Goal: Task Accomplishment & Management: Use online tool/utility

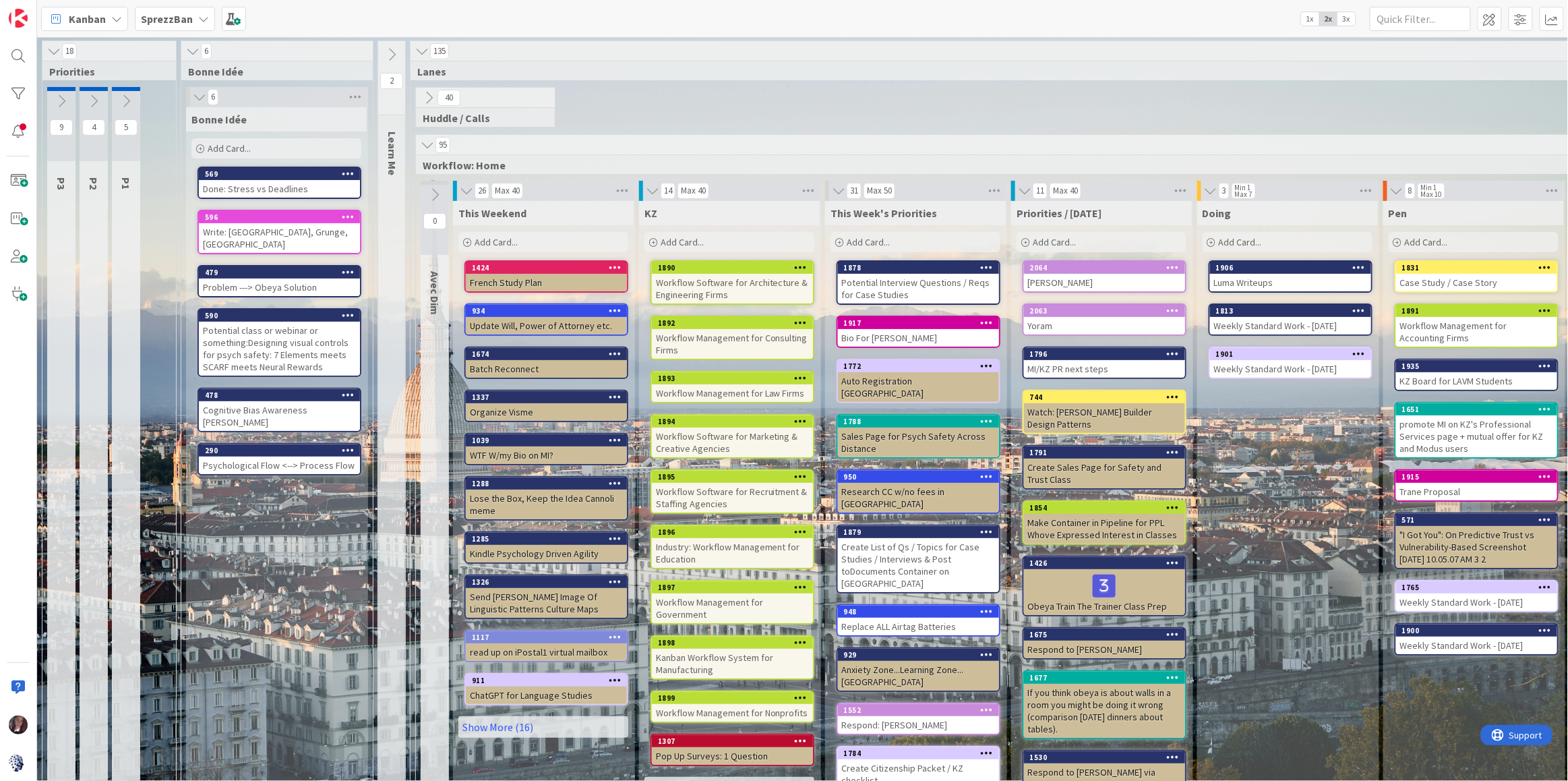
click at [1059, 245] on span "Add Card..." at bounding box center [1055, 242] width 43 height 12
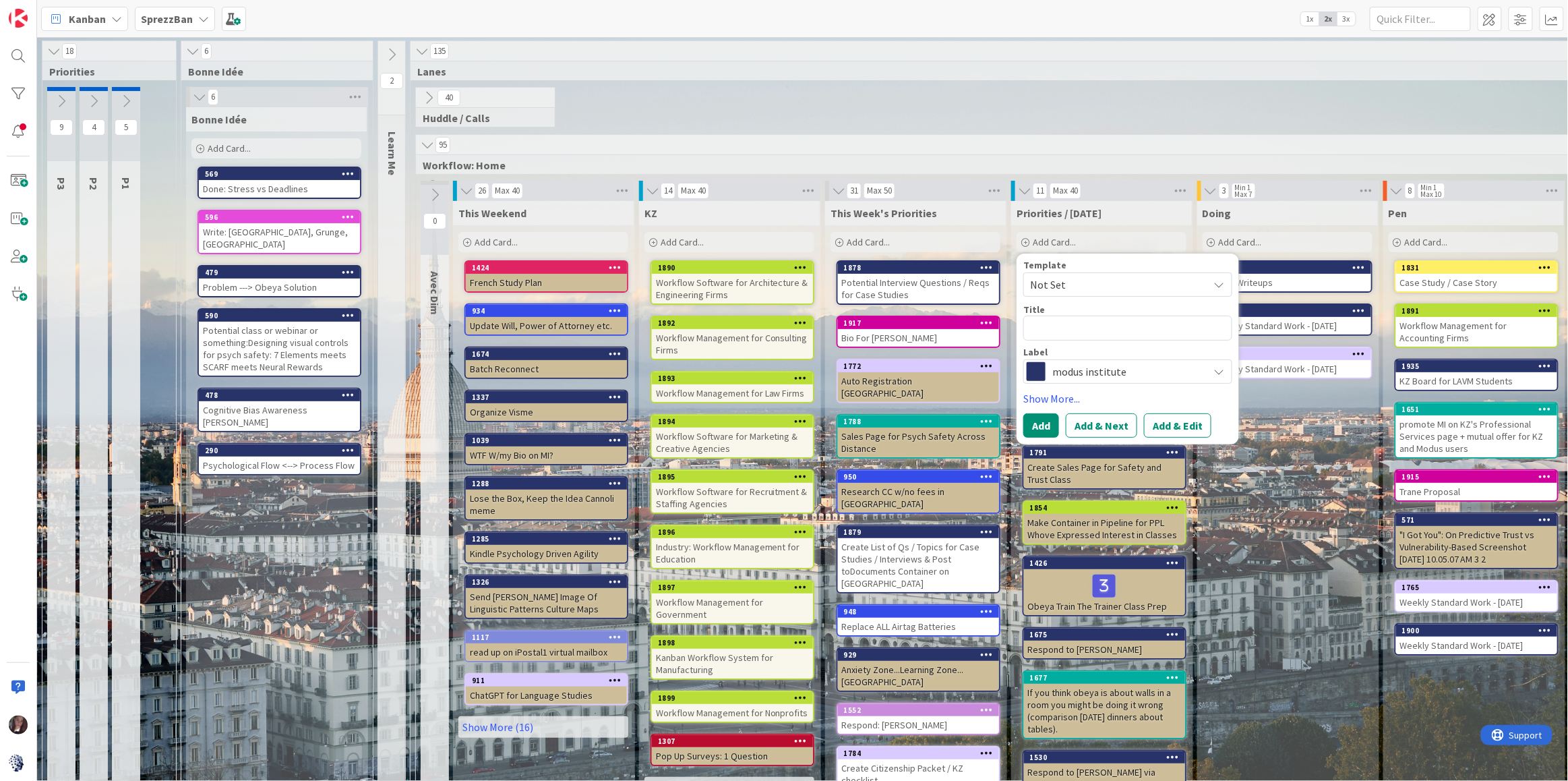
type textarea "x"
type textarea "R"
type textarea "x"
type textarea "Re"
type textarea "x"
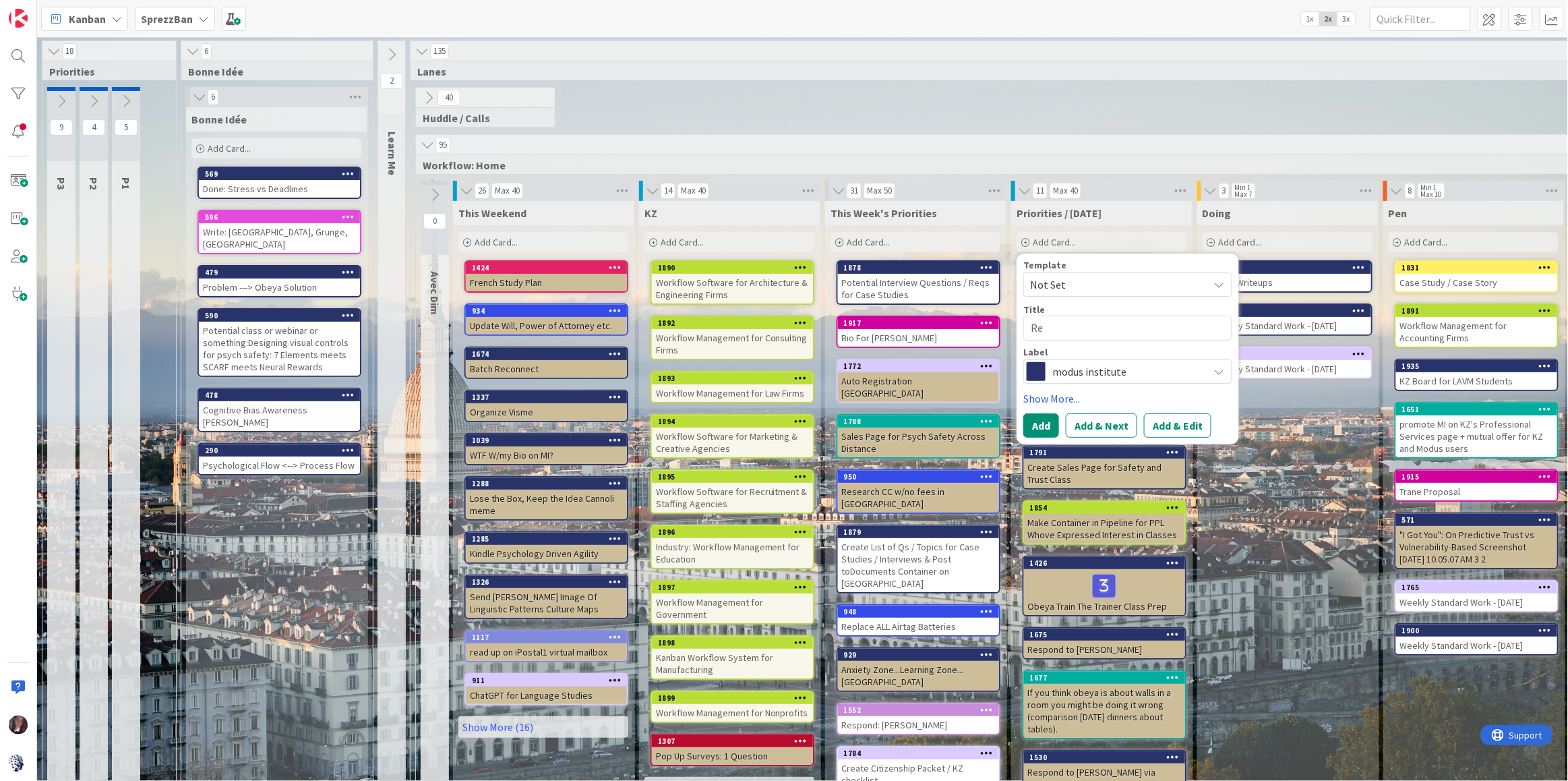
type textarea "Rev"
type textarea "x"
type textarea "Revi"
type textarea "x"
type textarea "Revie"
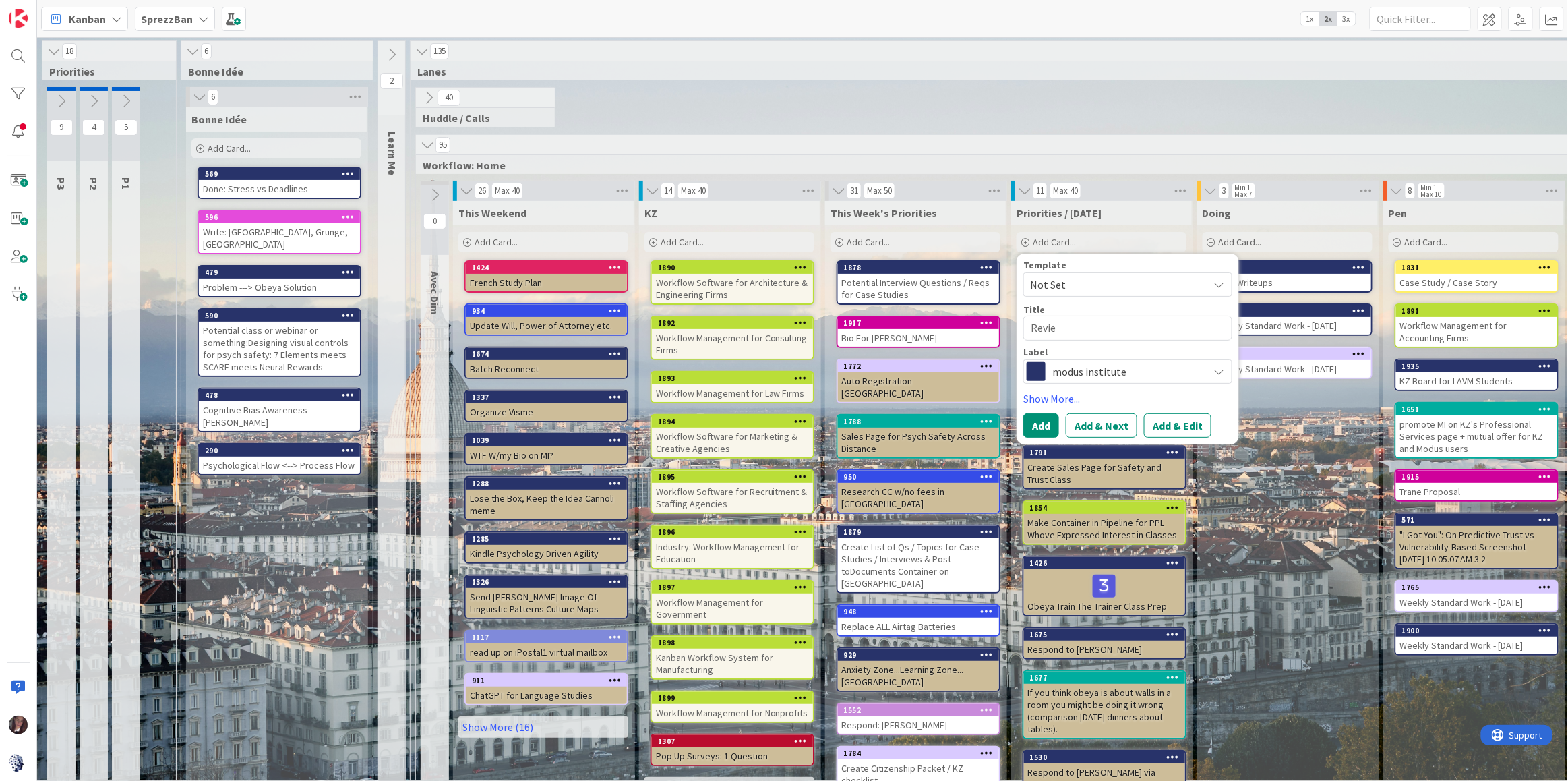
type textarea "x"
type textarea "Review"
type textarea "x"
type textarea "Review"
type textarea "x"
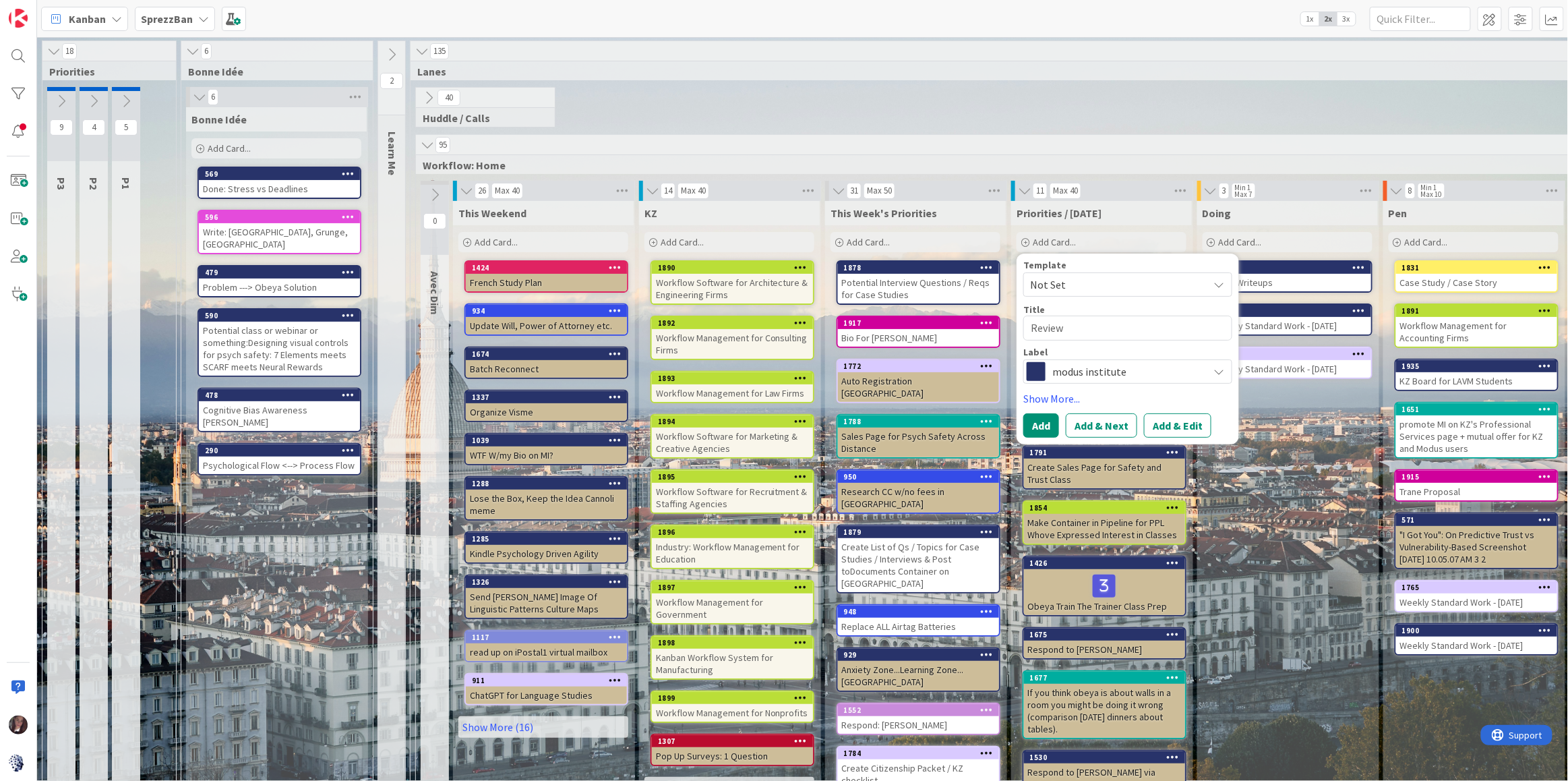
type textarea "Review f"
type textarea "x"
type textarea "Review fo"
type textarea "x"
type textarea "Review for"
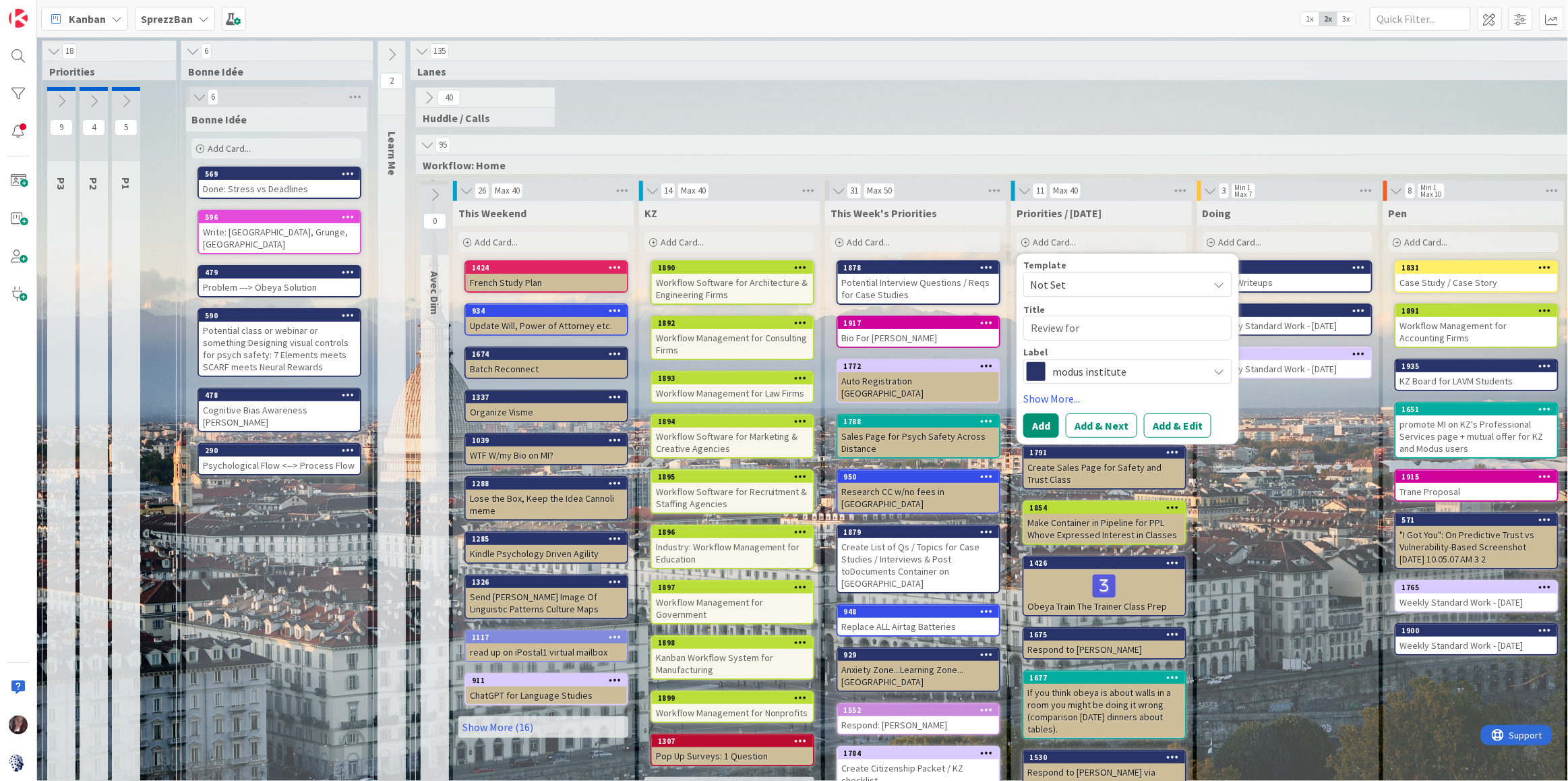
type textarea "x"
type textarea "Review for"
type textarea "x"
type textarea "Review for J"
type textarea "x"
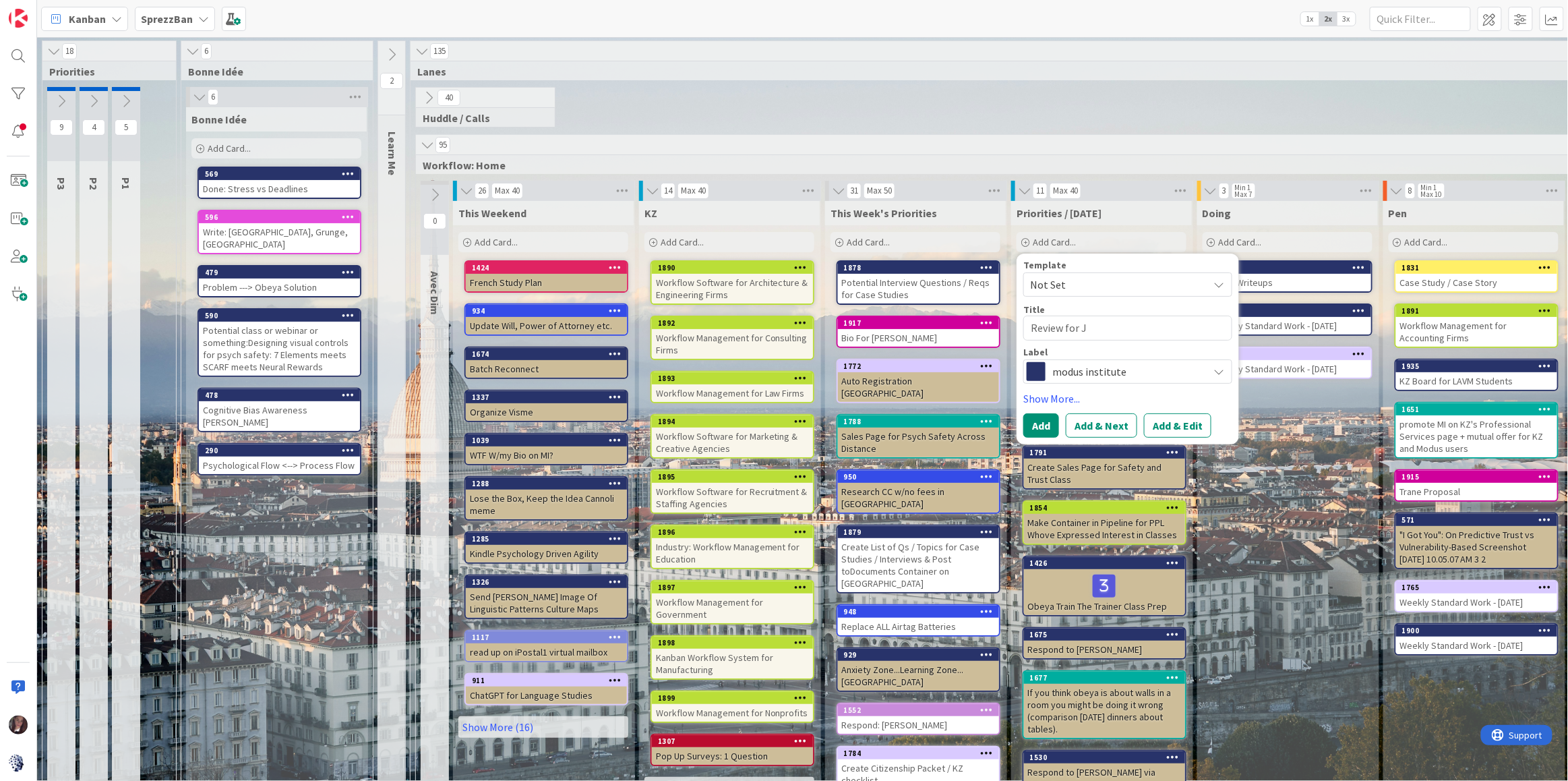
type textarea "Review for Jo"
type textarea "x"
type textarea "Review for Joo"
type textarea "x"
type textarea "Review for Joon"
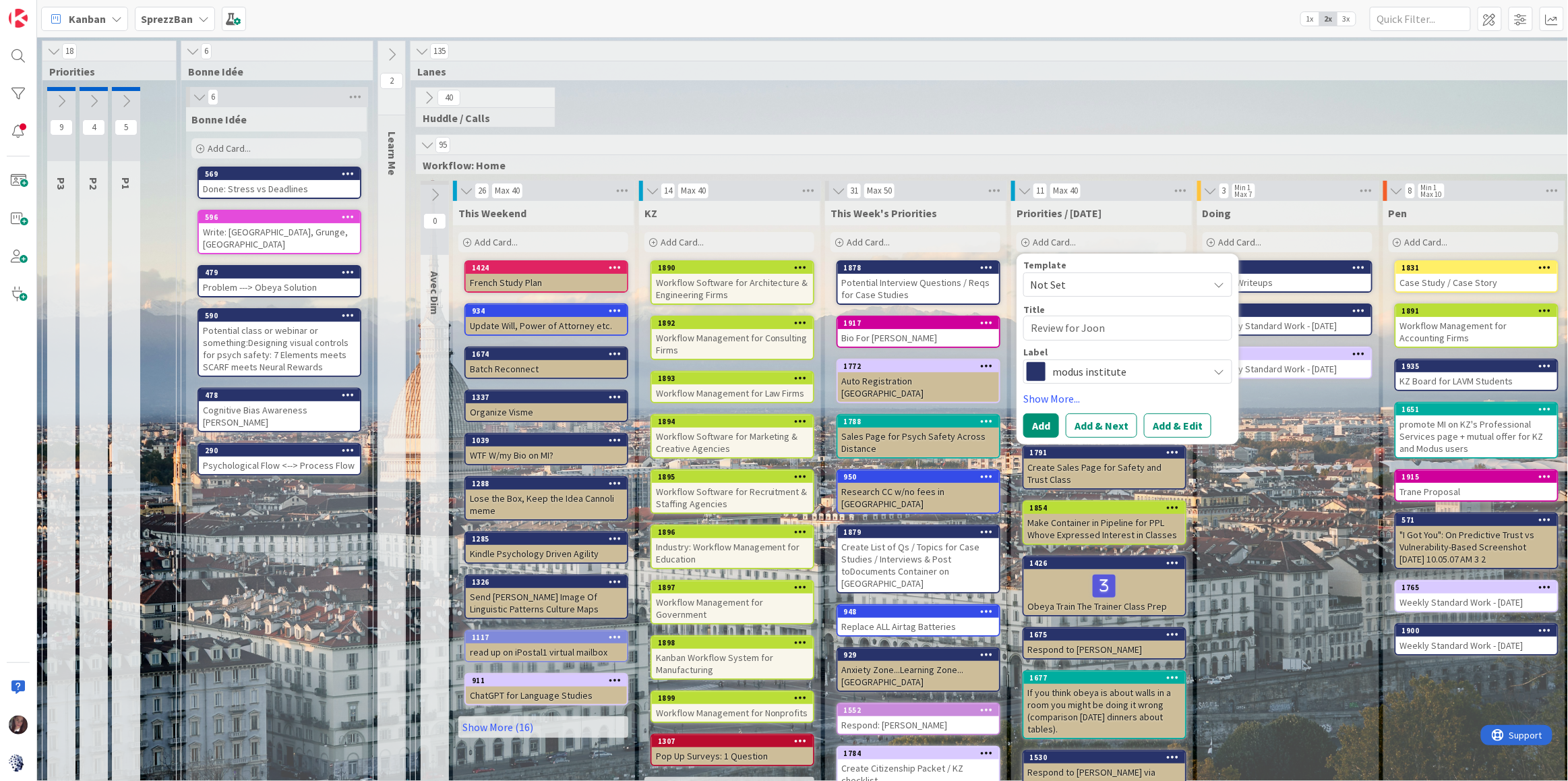
type textarea "x"
type textarea "Review for Joone"
type textarea "x"
type textarea "Review for Joone"
type textarea "x"
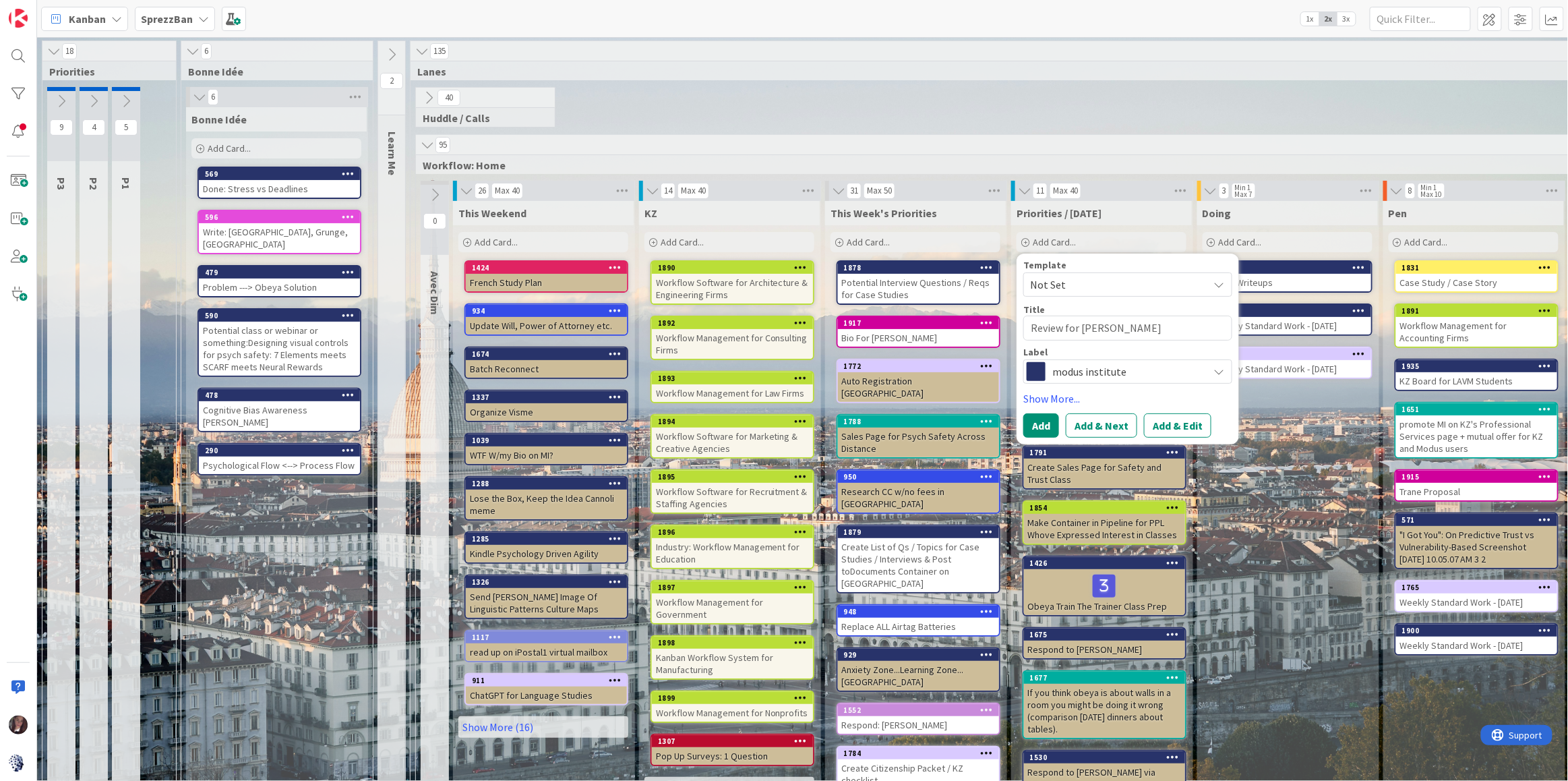
type textarea "Review for Joone G"
type textarea "x"
type textarea "Review for Joone Gr"
type textarea "x"
type textarea "Review for Joone Gra"
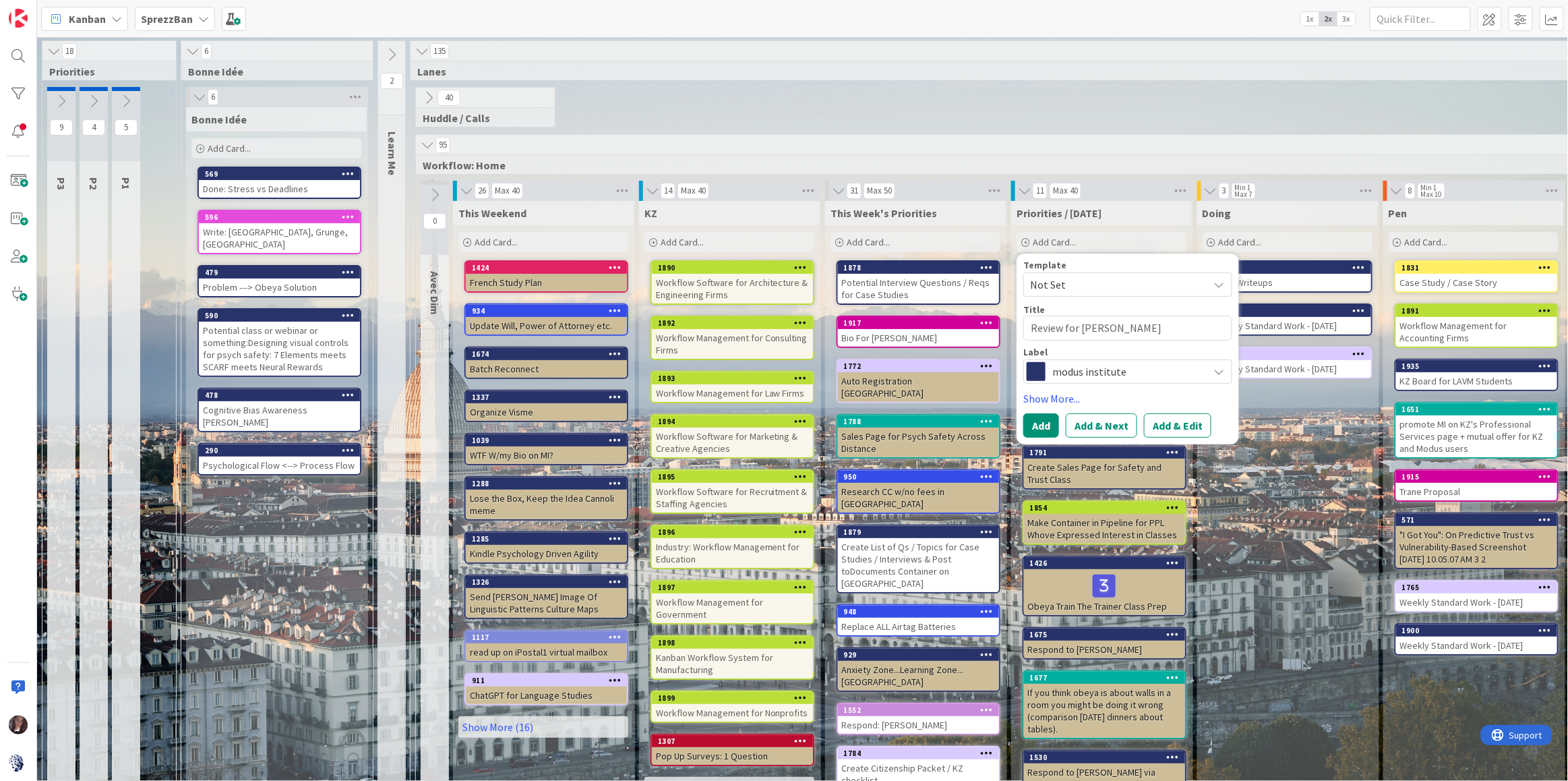
type textarea "x"
type textarea "Review for Joone Grap"
type textarea "x"
type textarea "Review for Joone Graph"
type textarea "x"
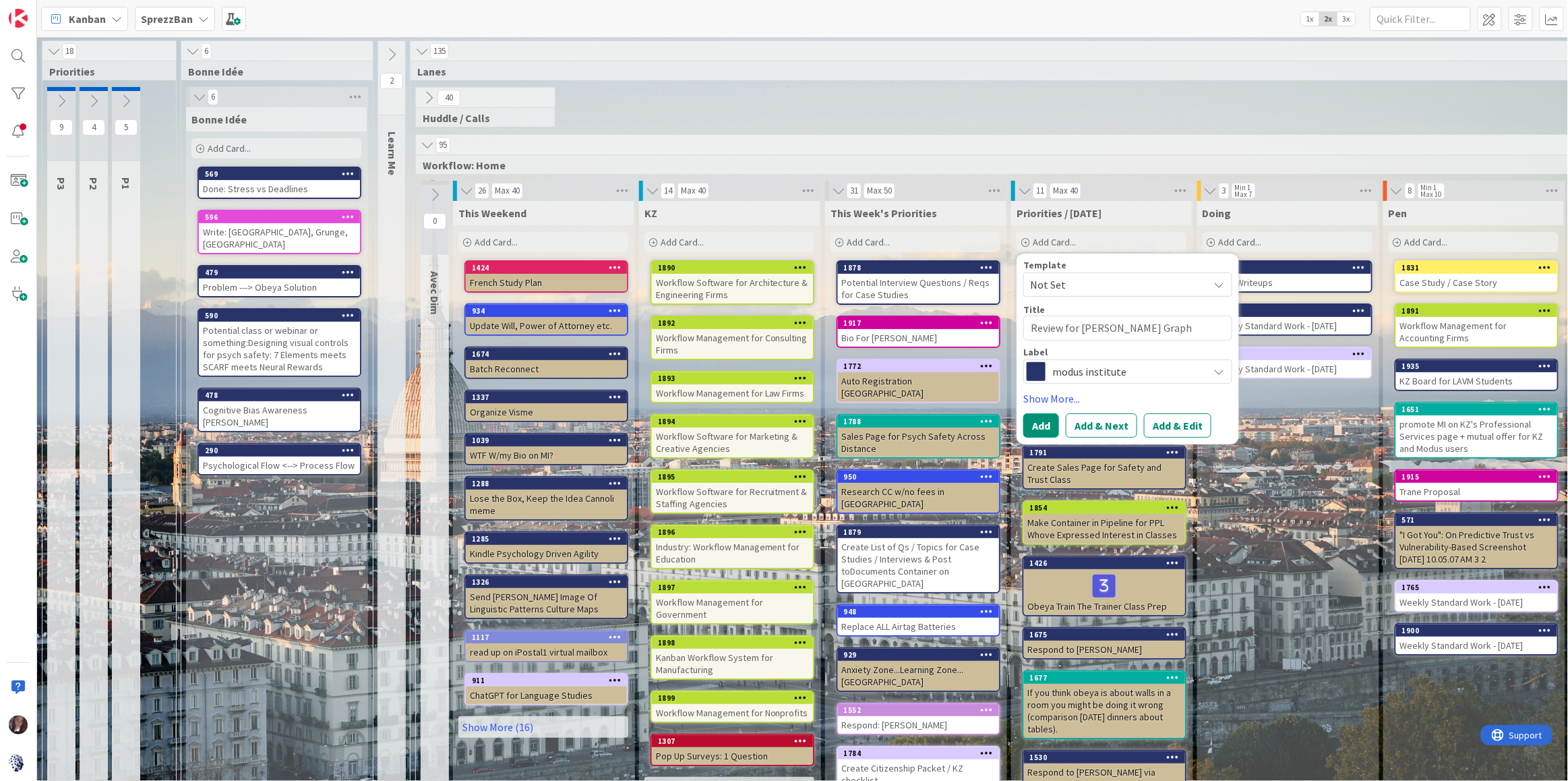
type textarea "Review for Joone Graphi"
type textarea "x"
type textarea "Review for Joone Graphic"
type textarea "x"
type textarea "Review for [PERSON_NAME] Graphics"
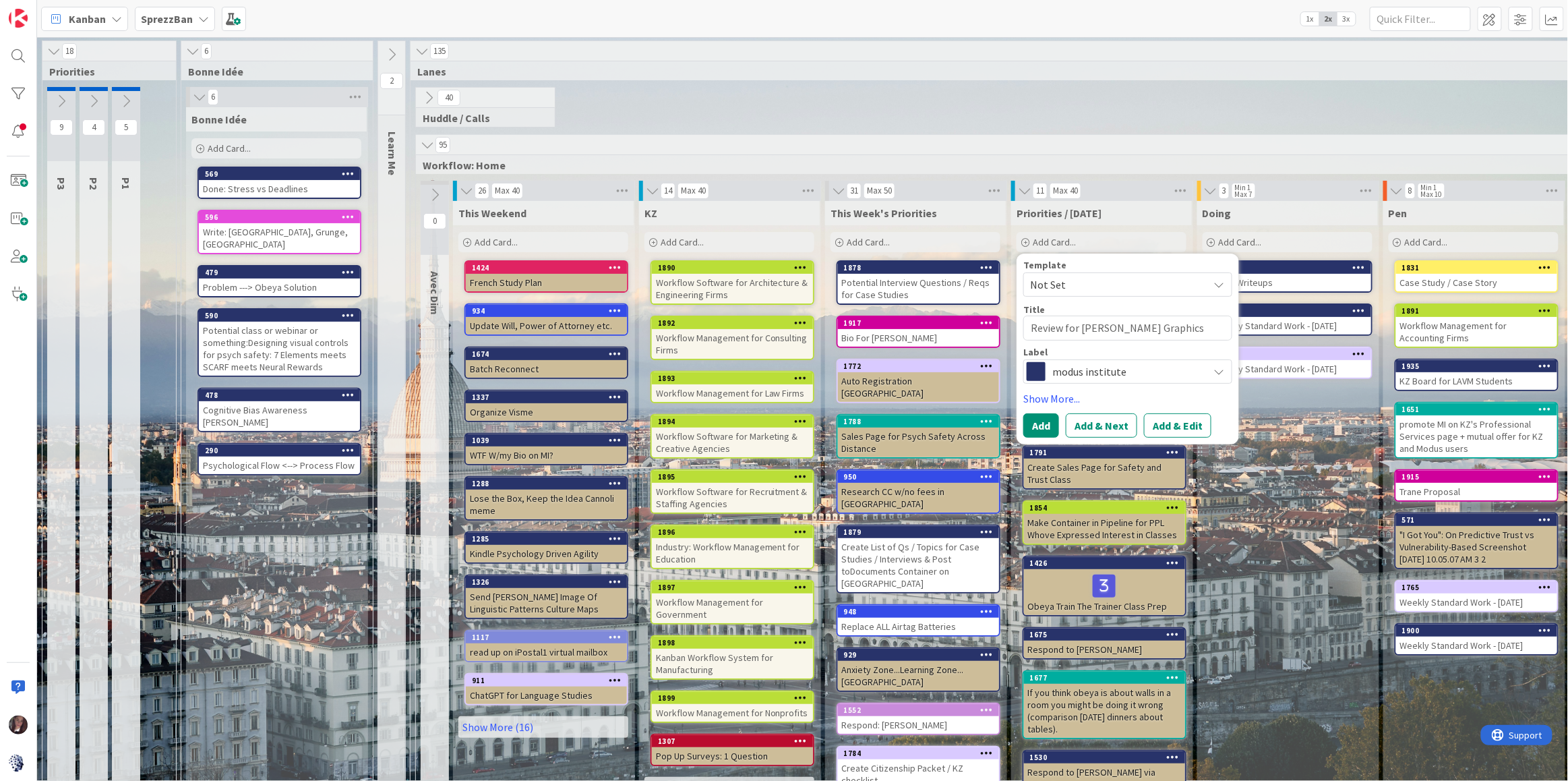
click at [1077, 378] on span "modus institute" at bounding box center [1127, 371] width 149 height 18
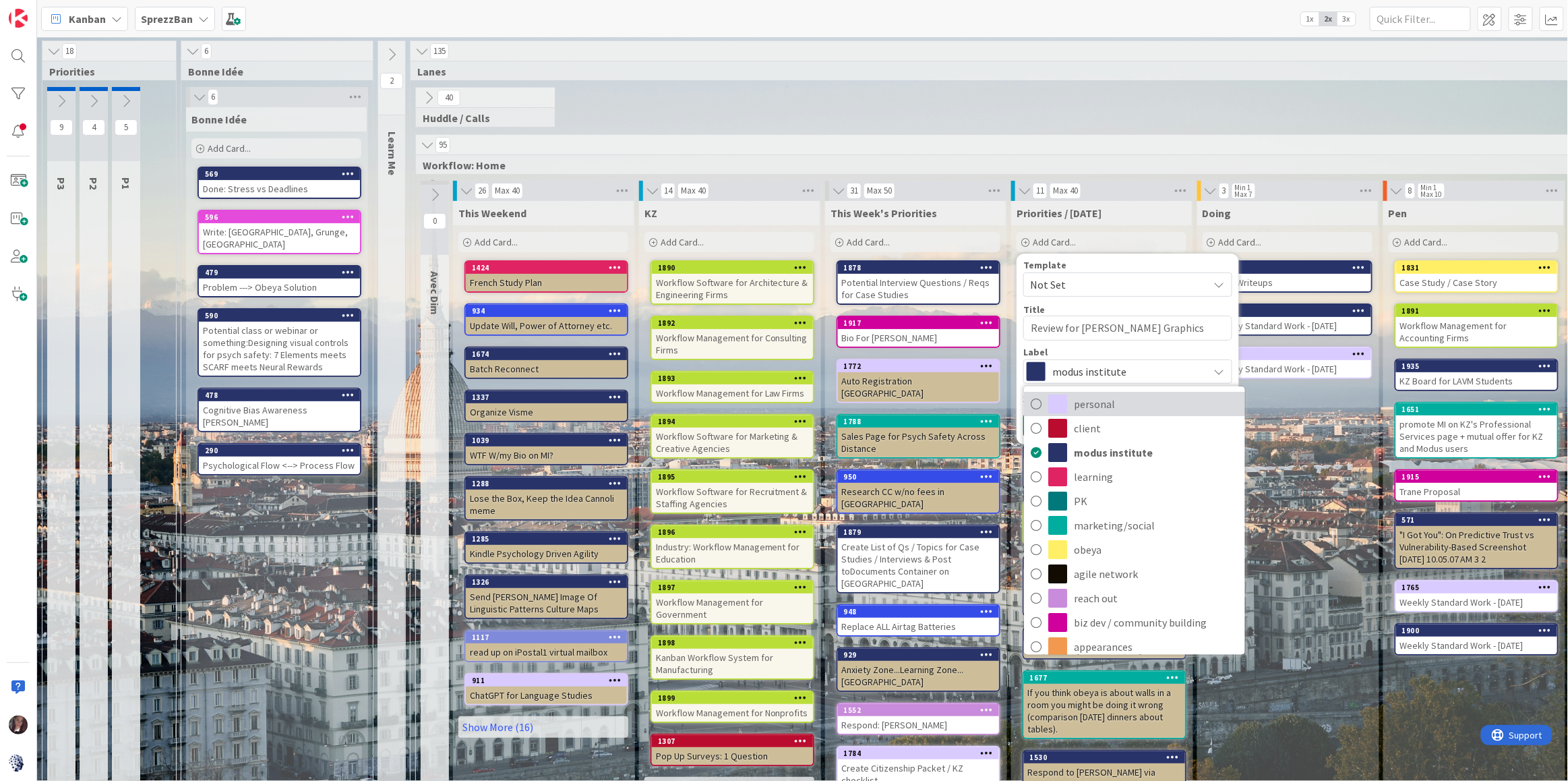
click at [1037, 403] on icon at bounding box center [1035, 403] width 10 height 20
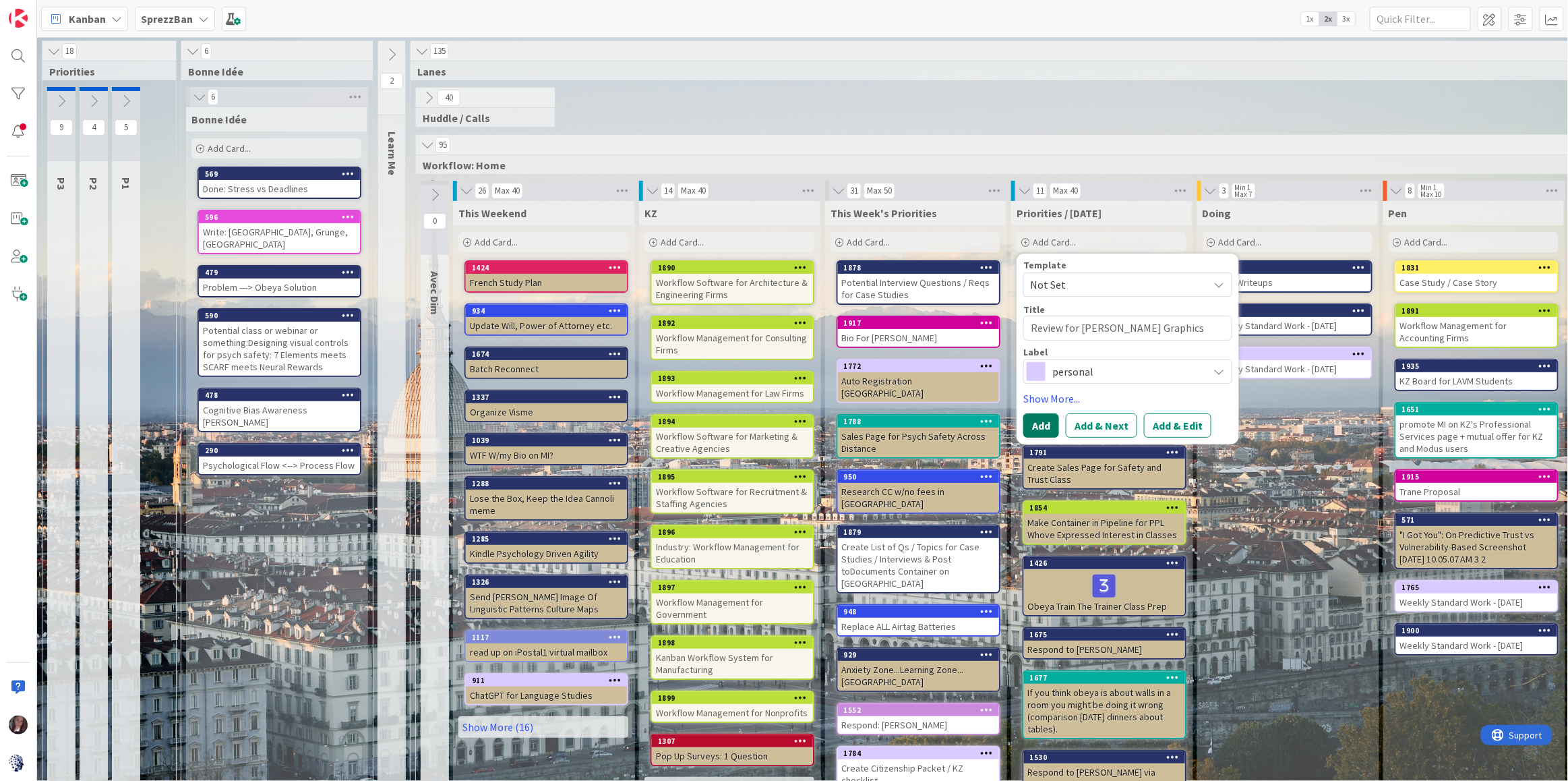
click at [1042, 423] on button "Add" at bounding box center [1041, 425] width 35 height 24
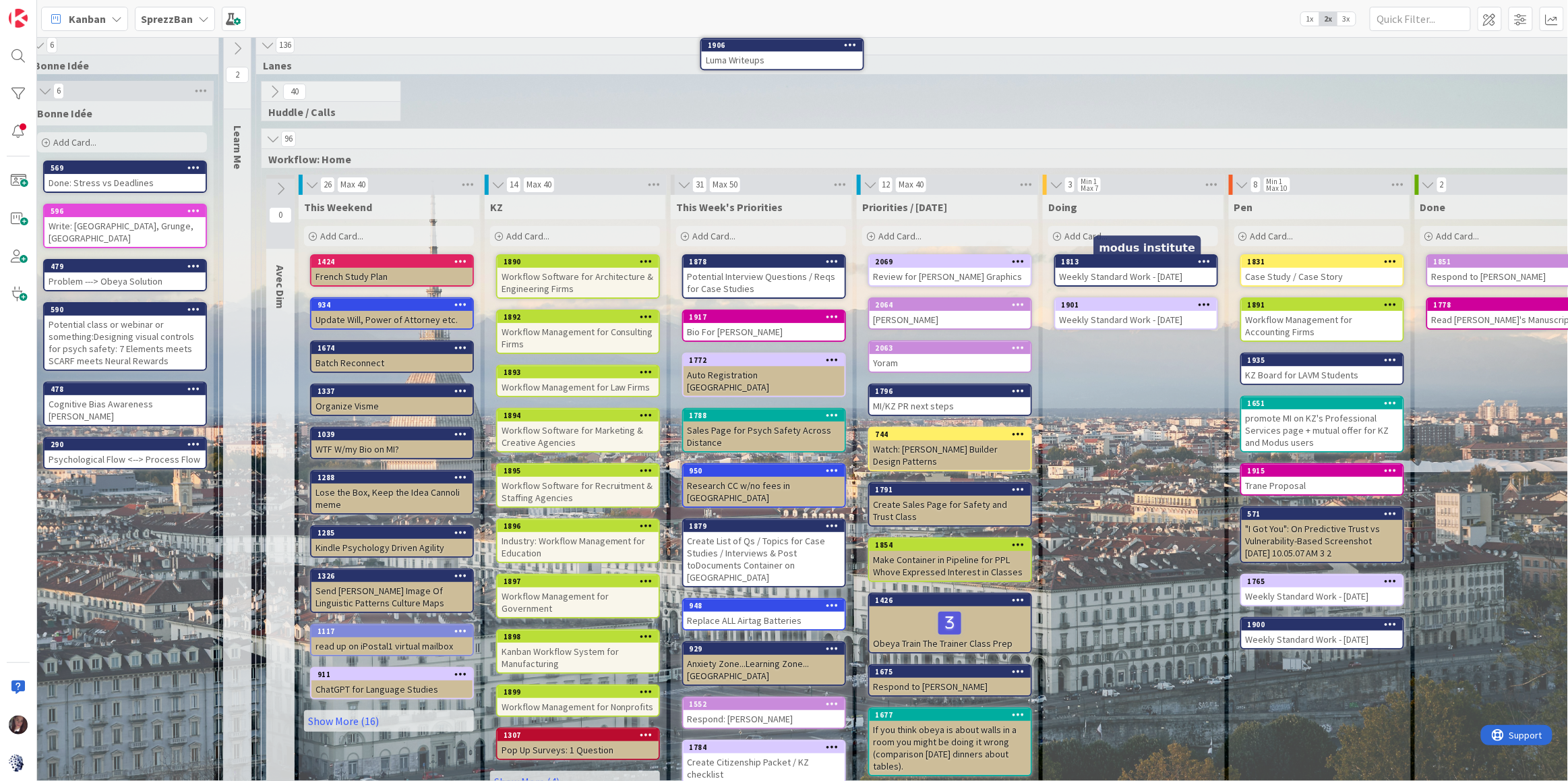
scroll to position [0, 154]
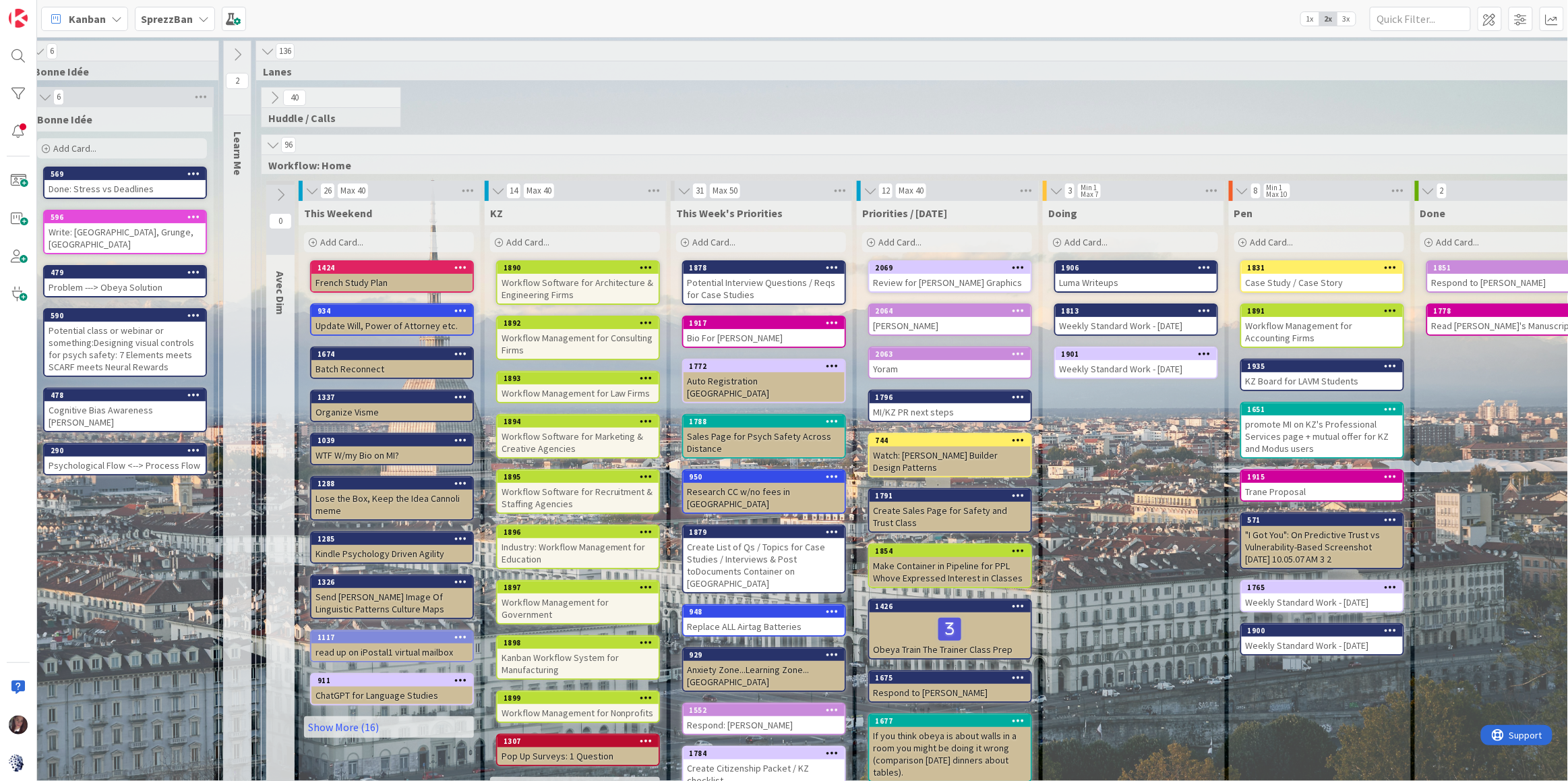
click at [274, 97] on icon at bounding box center [274, 97] width 14 height 14
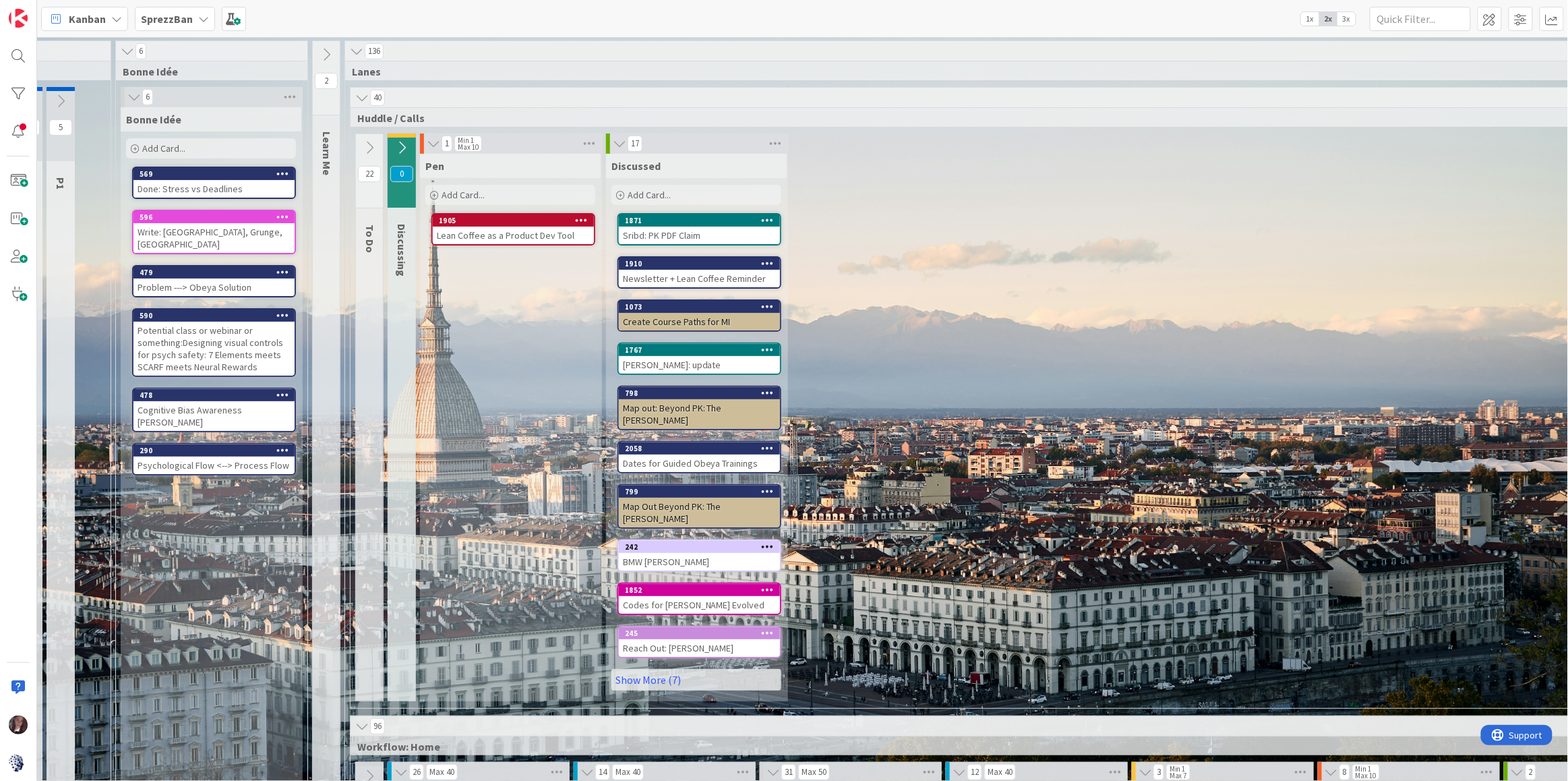
scroll to position [0, 63]
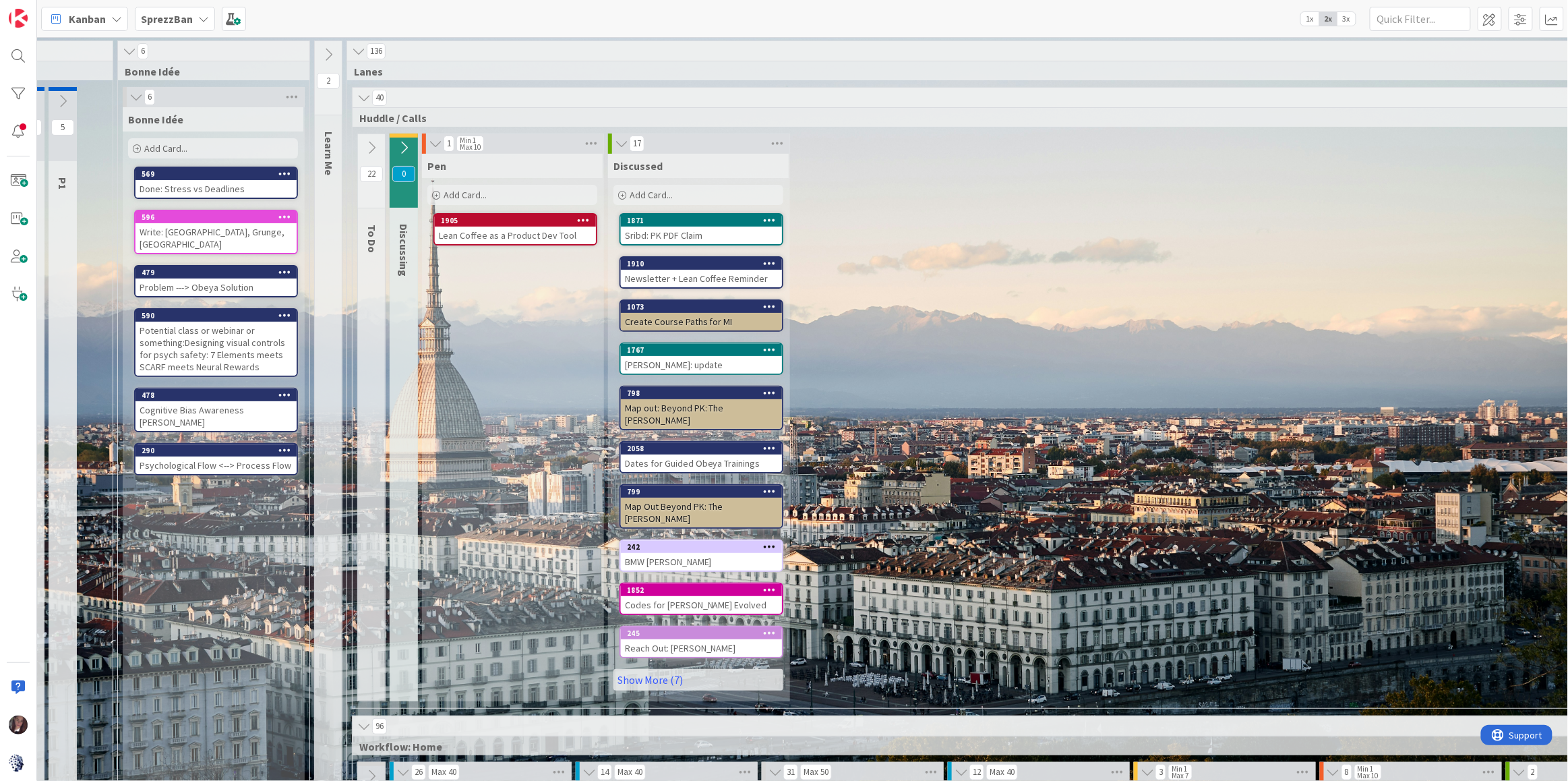
click at [405, 148] on icon at bounding box center [403, 148] width 14 height 14
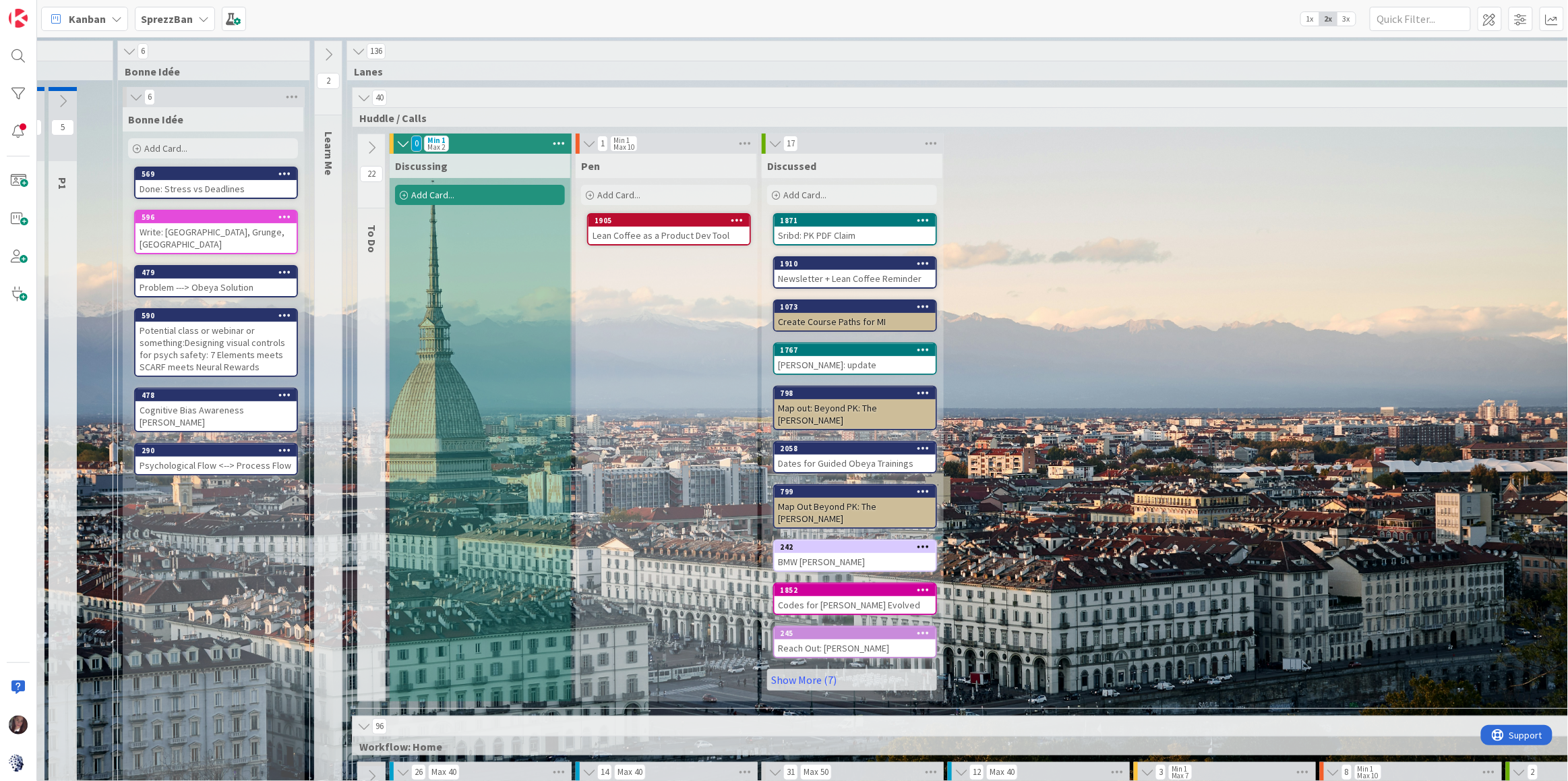
click at [371, 149] on icon at bounding box center [371, 148] width 14 height 14
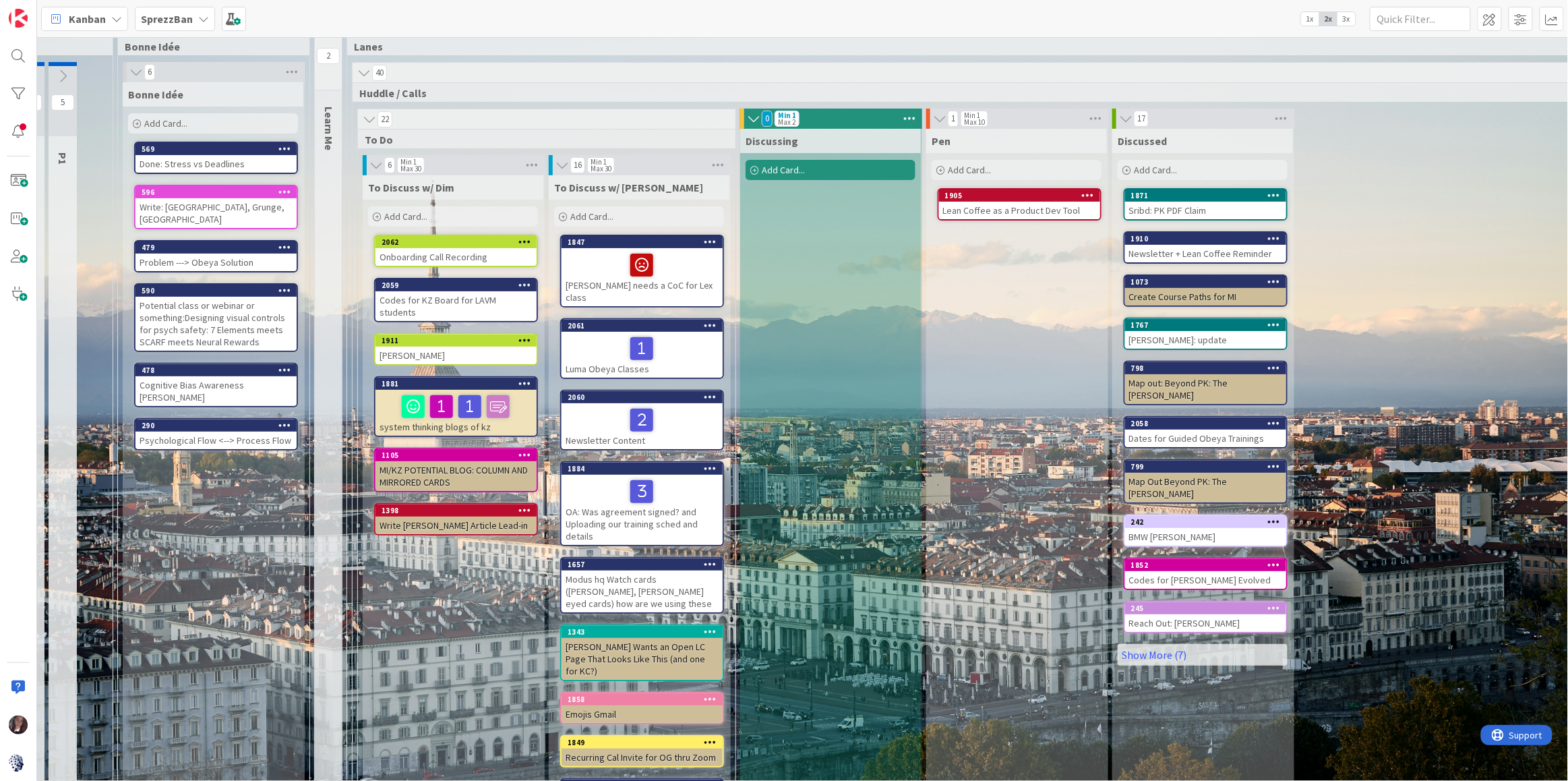
scroll to position [27, 63]
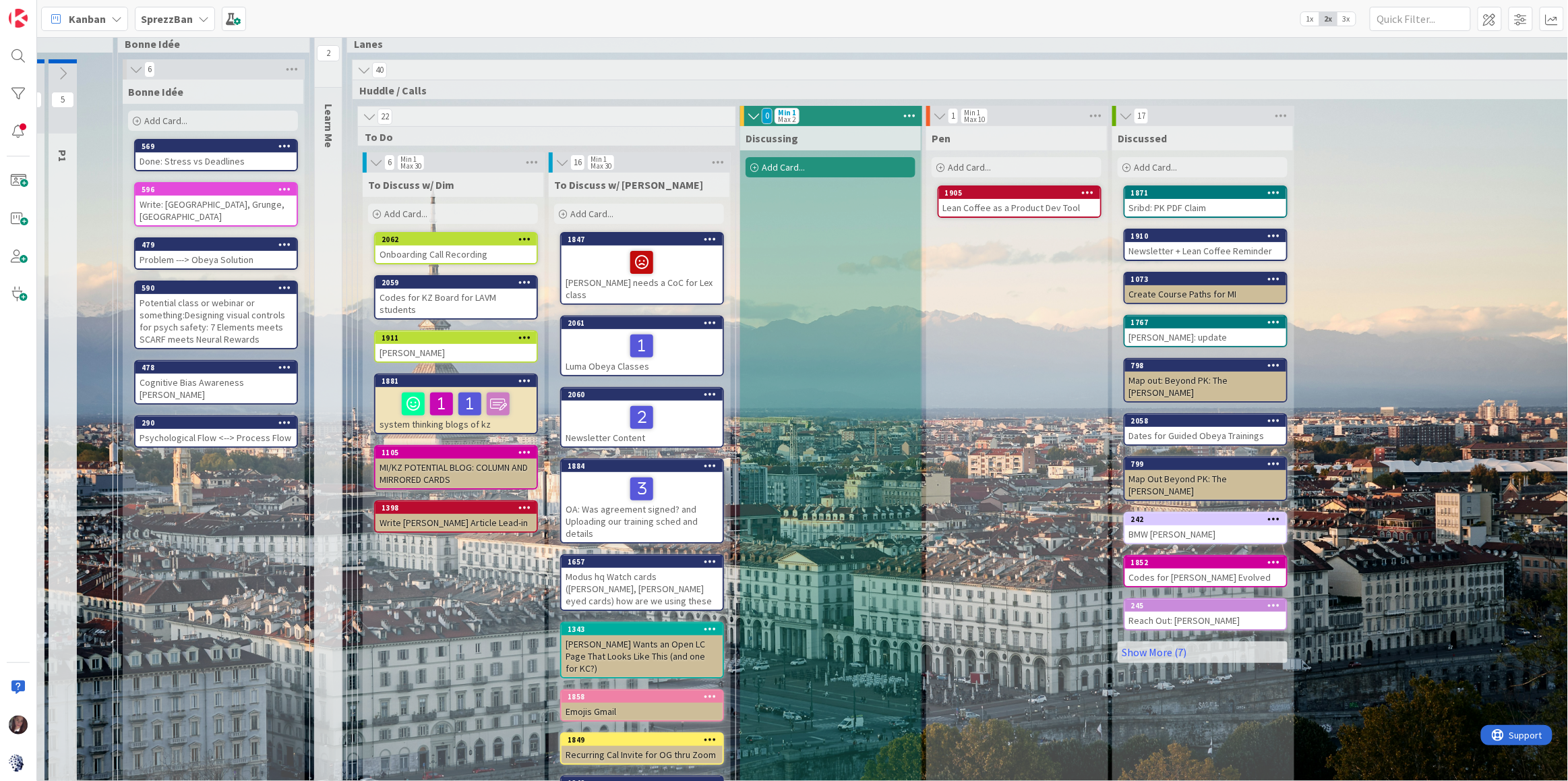
click at [631, 216] on div "Add Card..." at bounding box center [639, 213] width 169 height 20
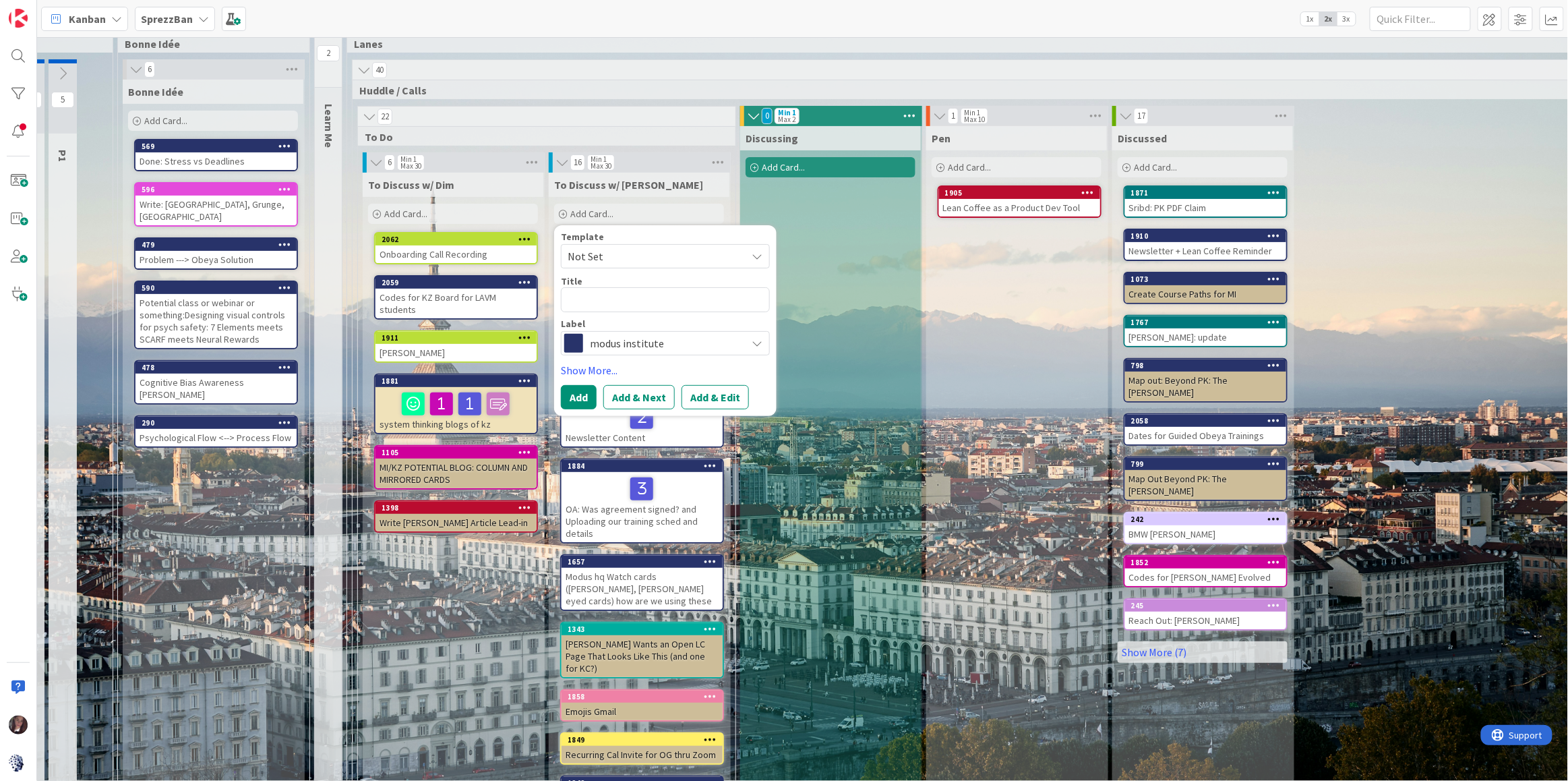
type textarea "x"
type textarea "G"
type textarea "x"
type textarea "Gr"
type textarea "x"
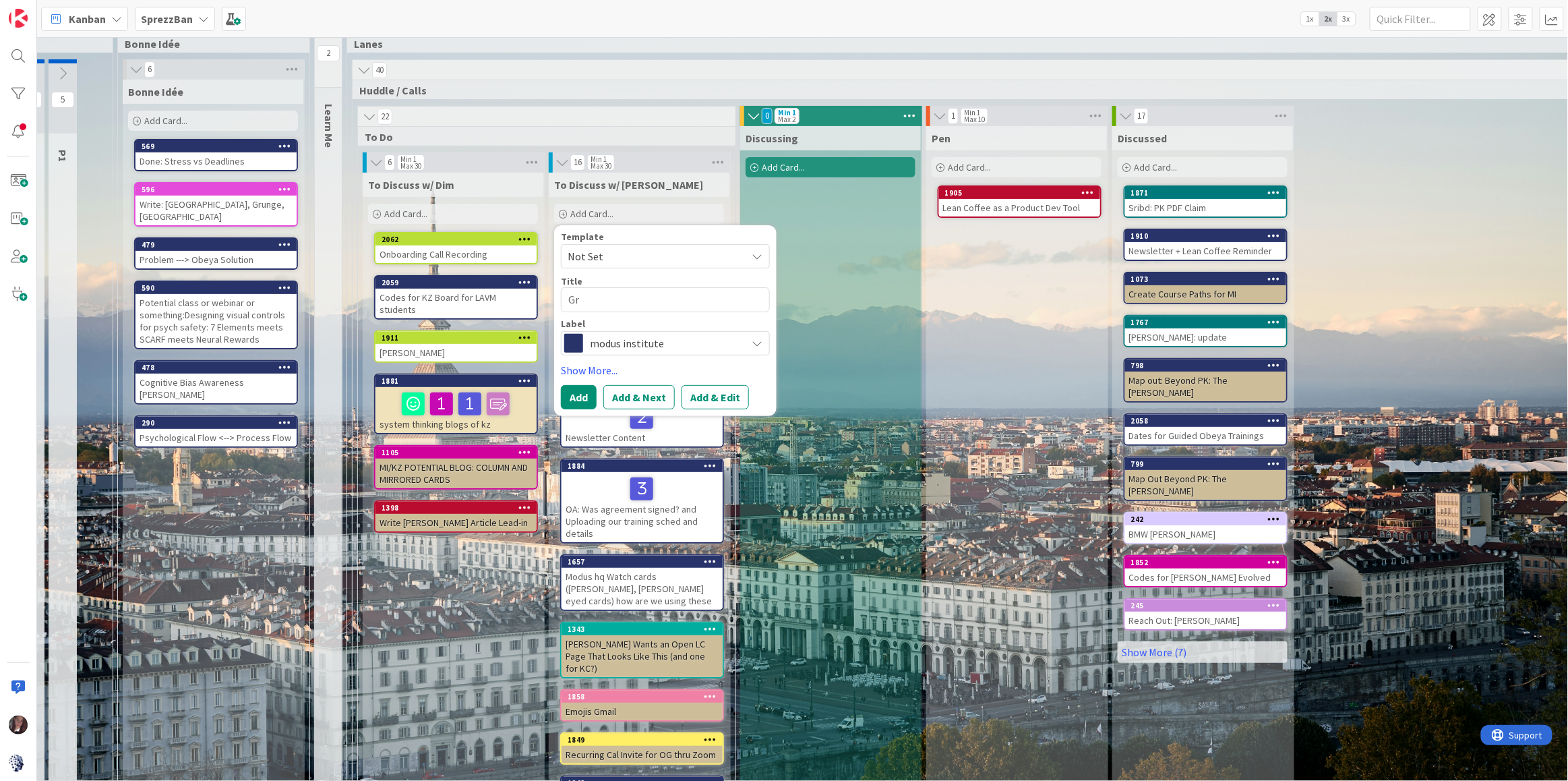
type textarea "Gra"
type textarea "x"
type textarea "Grah"
type textarea "x"
type textarea "Graha"
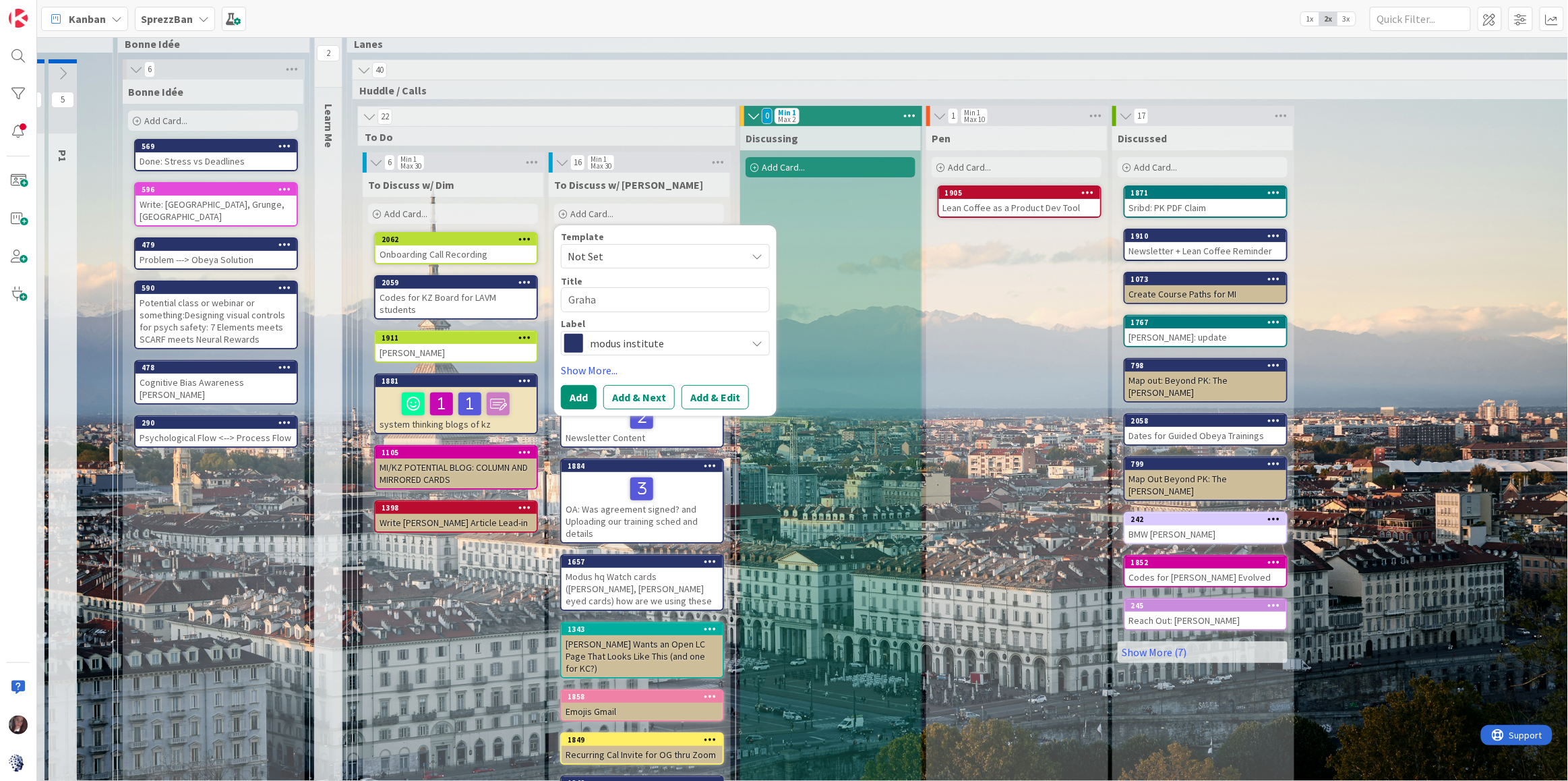
type textarea "x"
type textarea "Graham"
type textarea "x"
type textarea "Graham,"
type textarea "x"
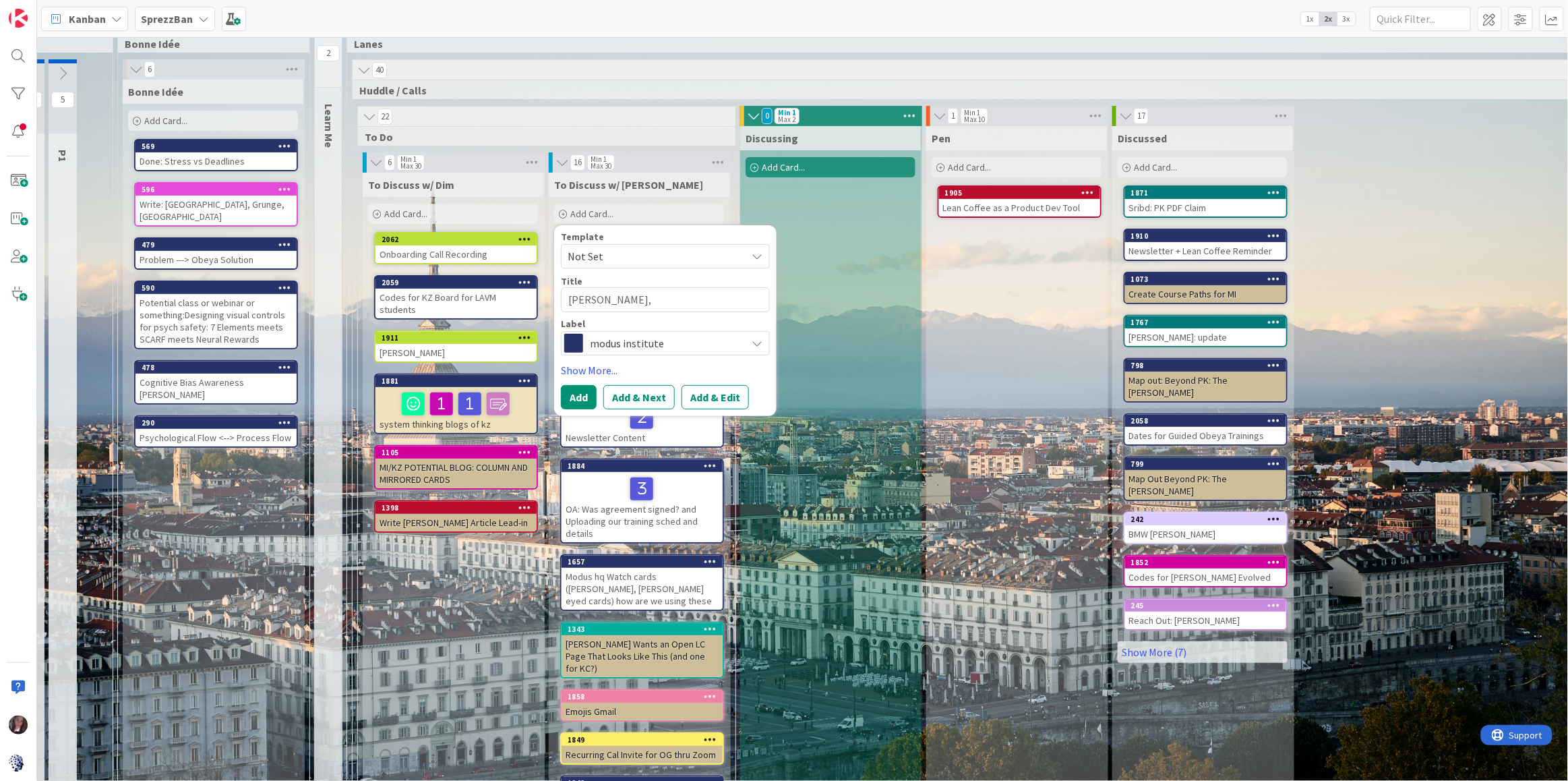
type textarea "Graham,"
type textarea "x"
type textarea "Graham, D"
type textarea "x"
type textarea "Graham, Di"
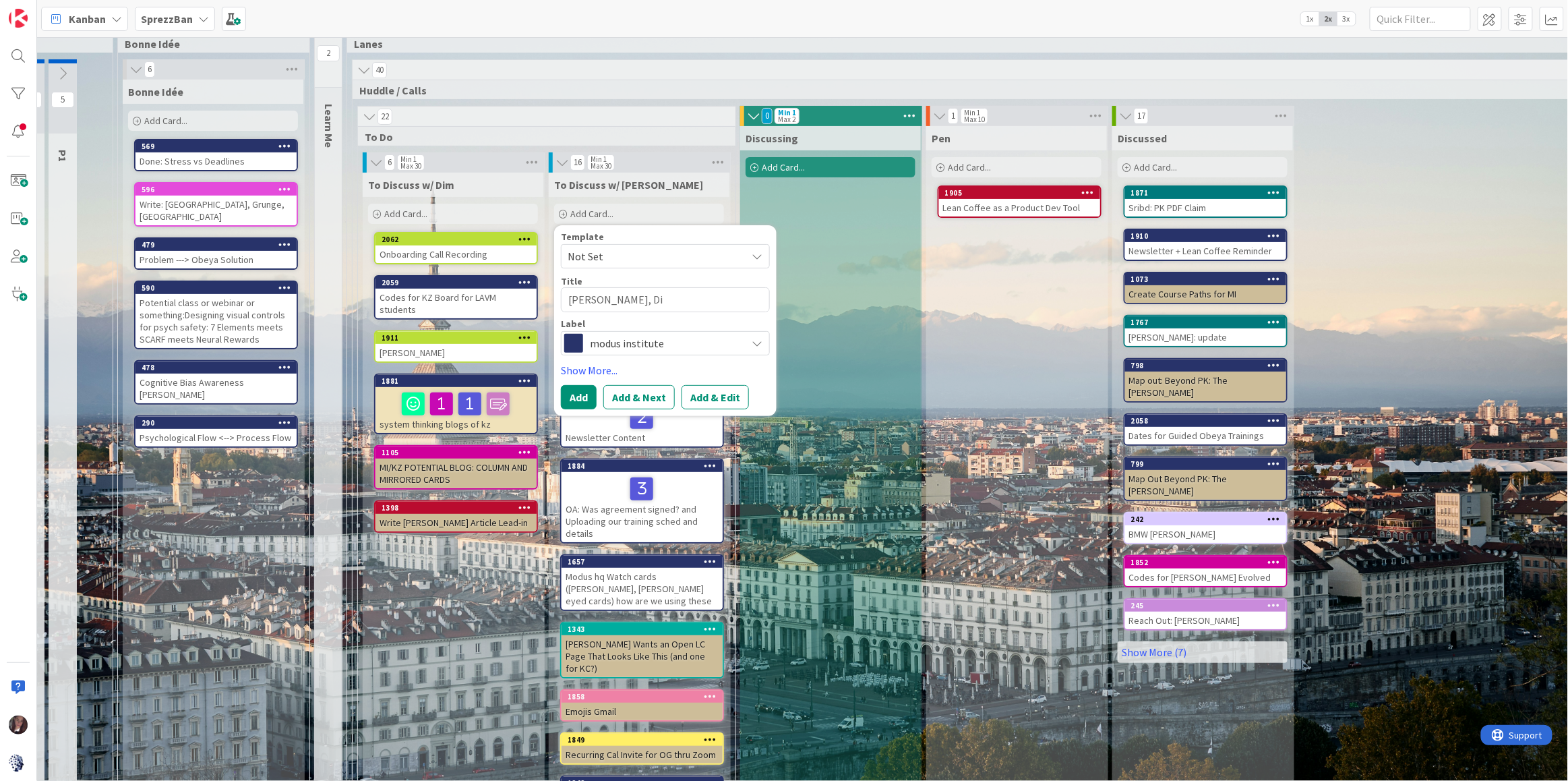
type textarea "x"
type textarea "Graham, Dis"
type textarea "x"
type textarea "Graham, Disc"
type textarea "x"
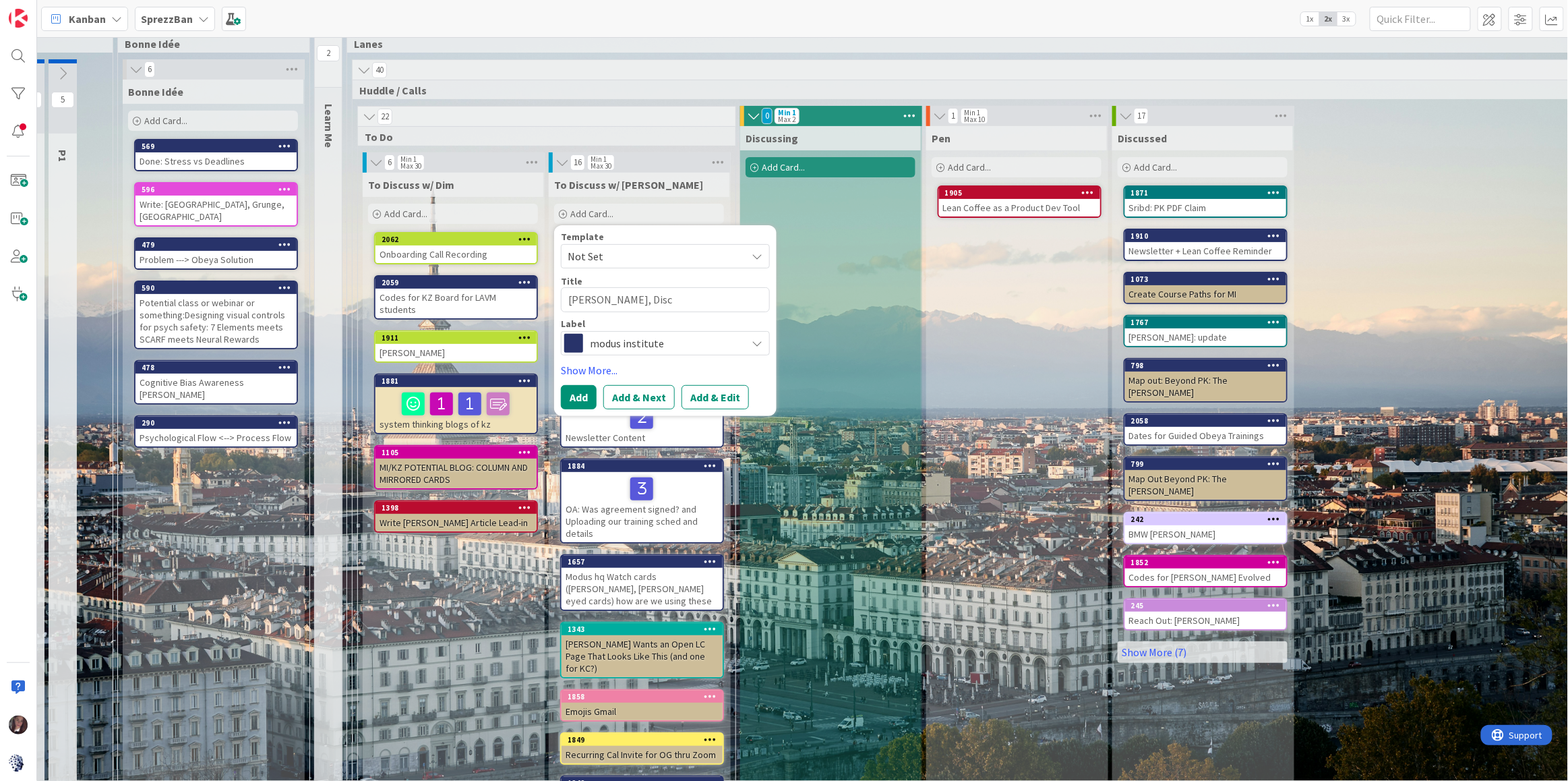
type textarea "Graham, Disco"
type textarea "x"
type textarea "Graham, Discor"
type textarea "x"
type textarea "Graham, Discord"
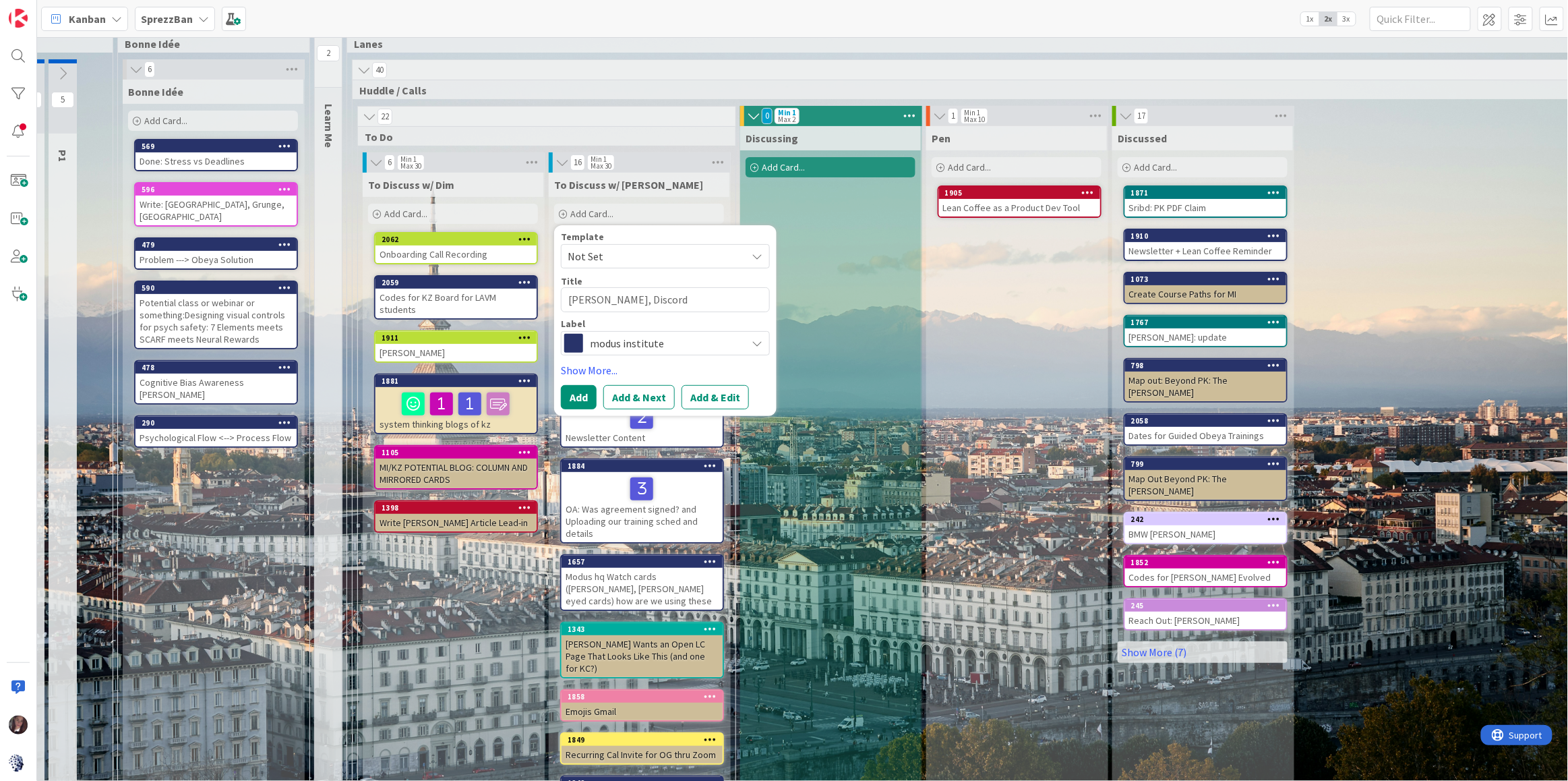
type textarea "x"
type textarea "Graham, Discord"
type textarea "x"
type textarea "Graham, Discord C"
type textarea "x"
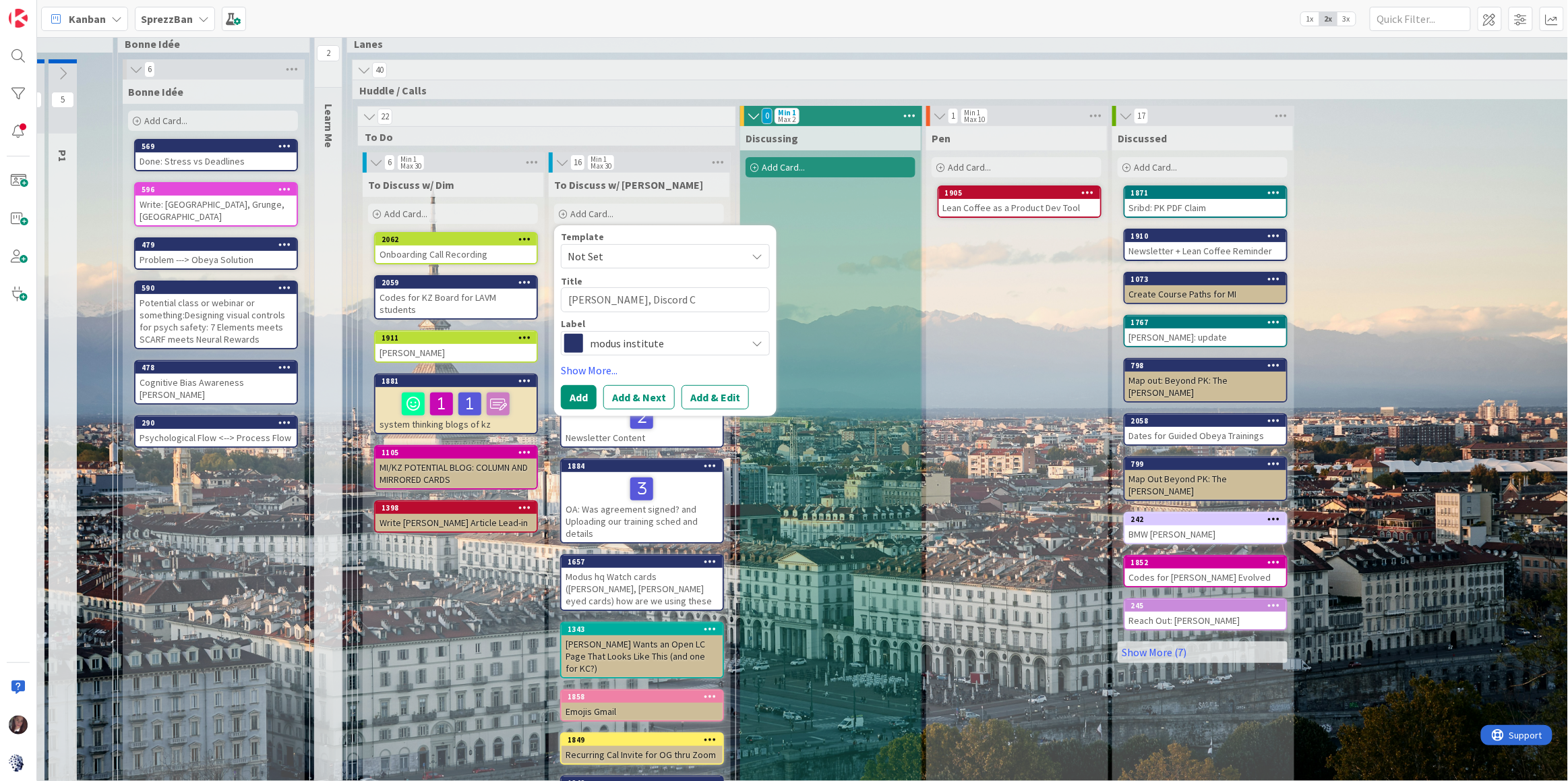
type textarea "Graham, Discord Ch"
type textarea "x"
type textarea "Graham, Discord Cha"
type textarea "x"
type textarea "Graham, Discord Chan"
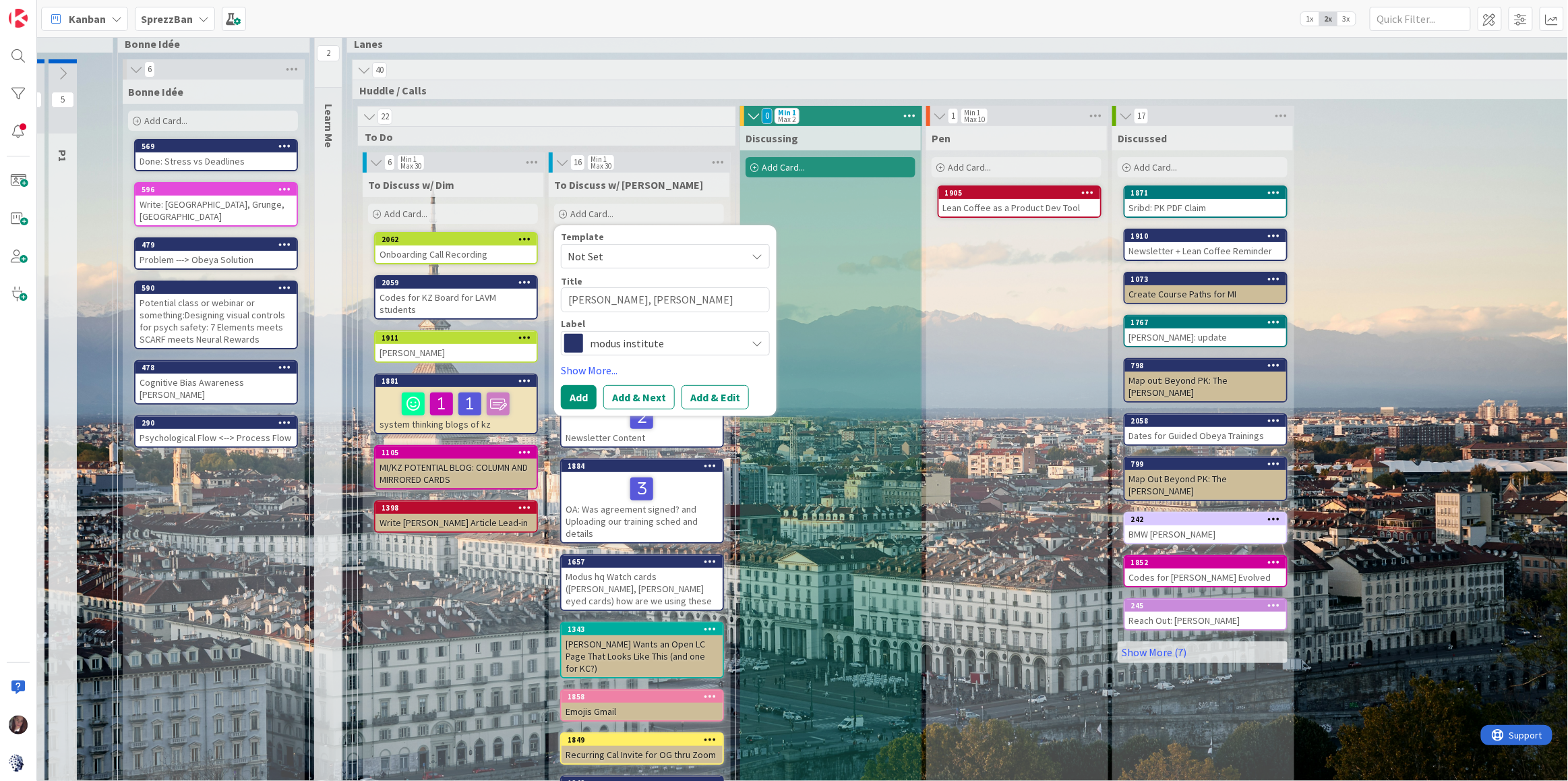
type textarea "x"
type textarea "Graham, Discord Chann"
type textarea "x"
type textarea "Graham, Discord Channe"
type textarea "x"
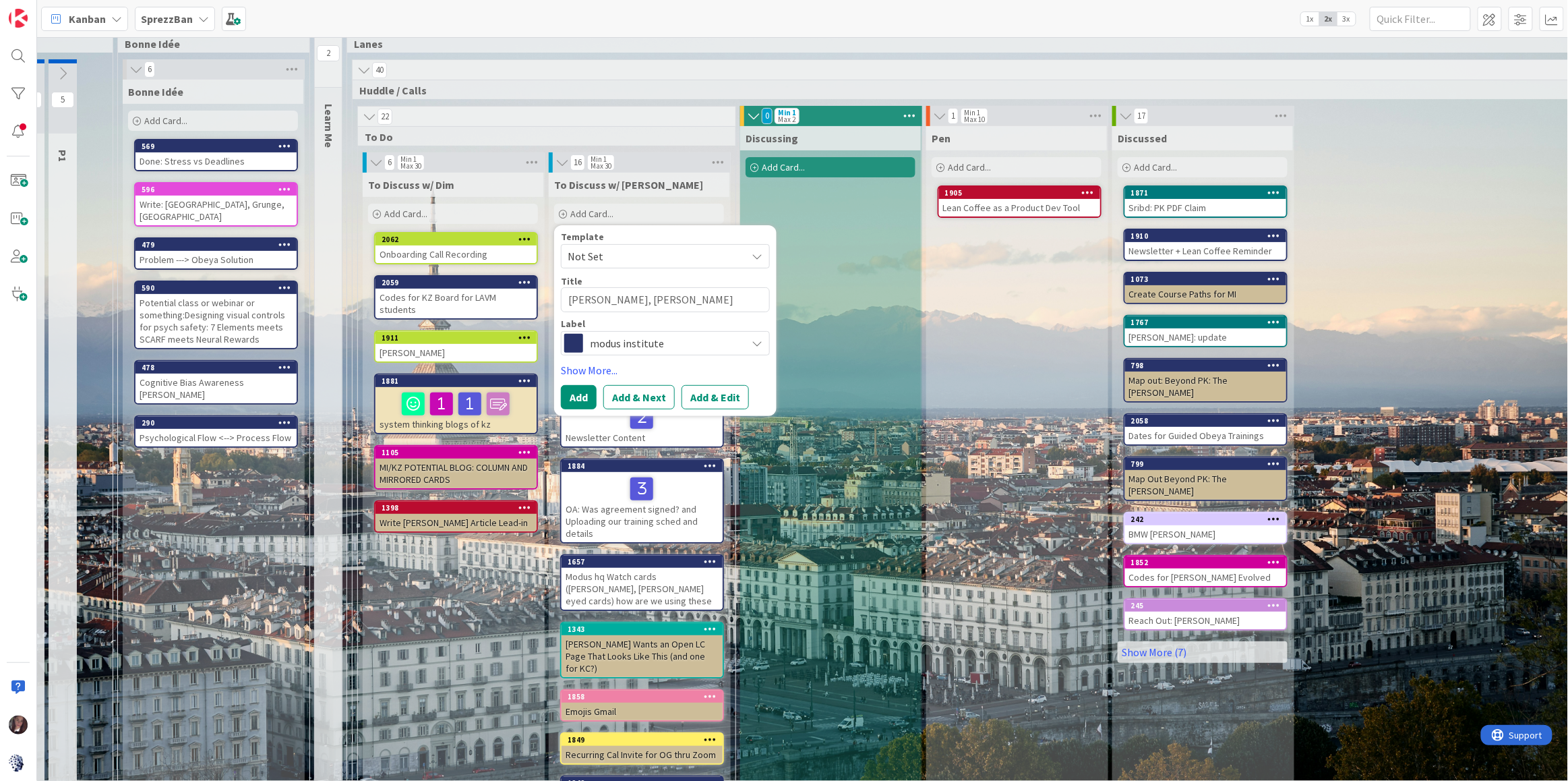
type textarea "Graham, Discord Channel"
type textarea "x"
type textarea "Graham, Discord Channel,"
type textarea "x"
type textarea "Graham, Discord Channel,"
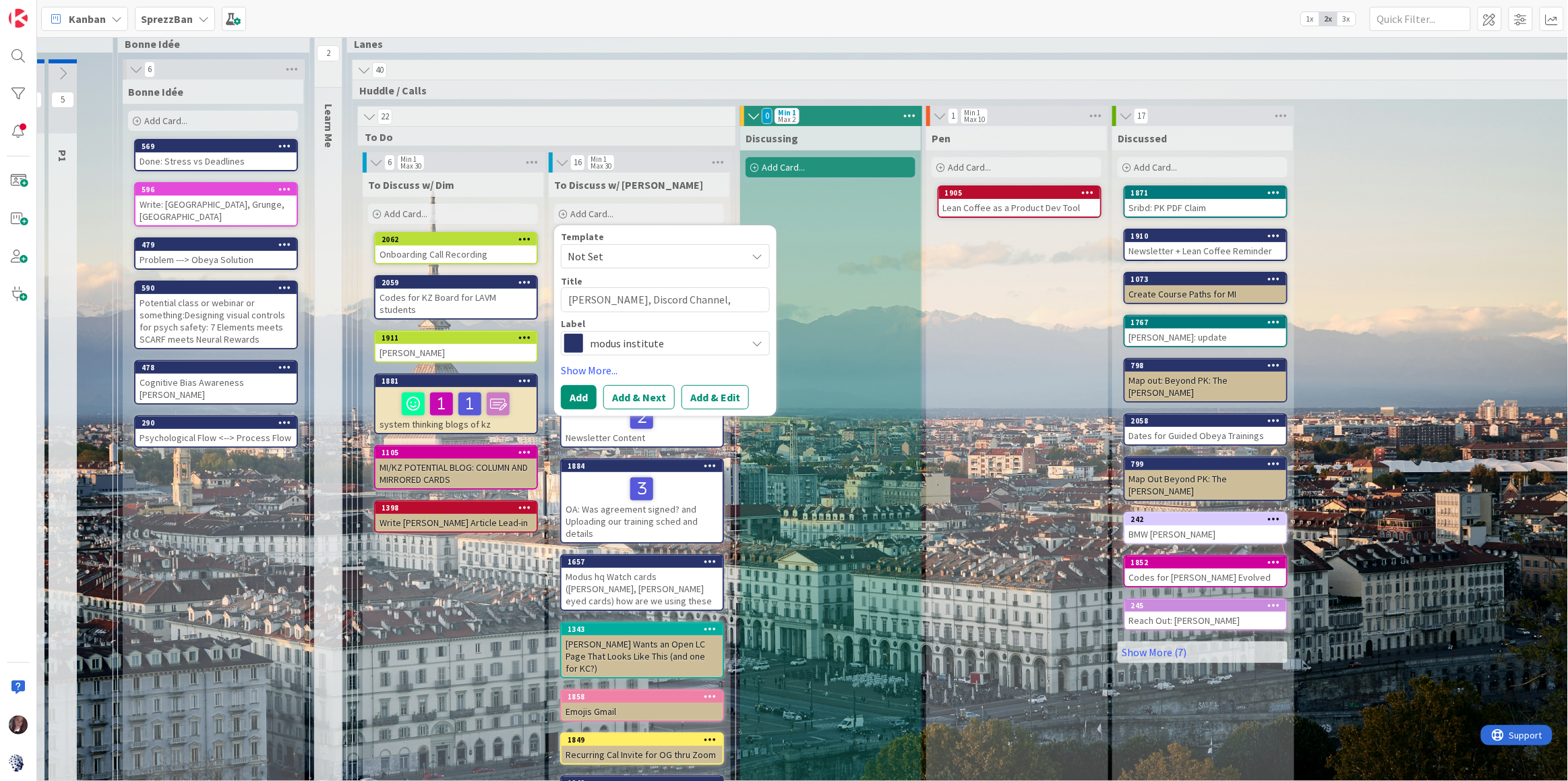
type textarea "x"
type textarea "Graham, Discord Channel,"
type textarea "x"
type textarea "Graham, Discord Channel"
type textarea "x"
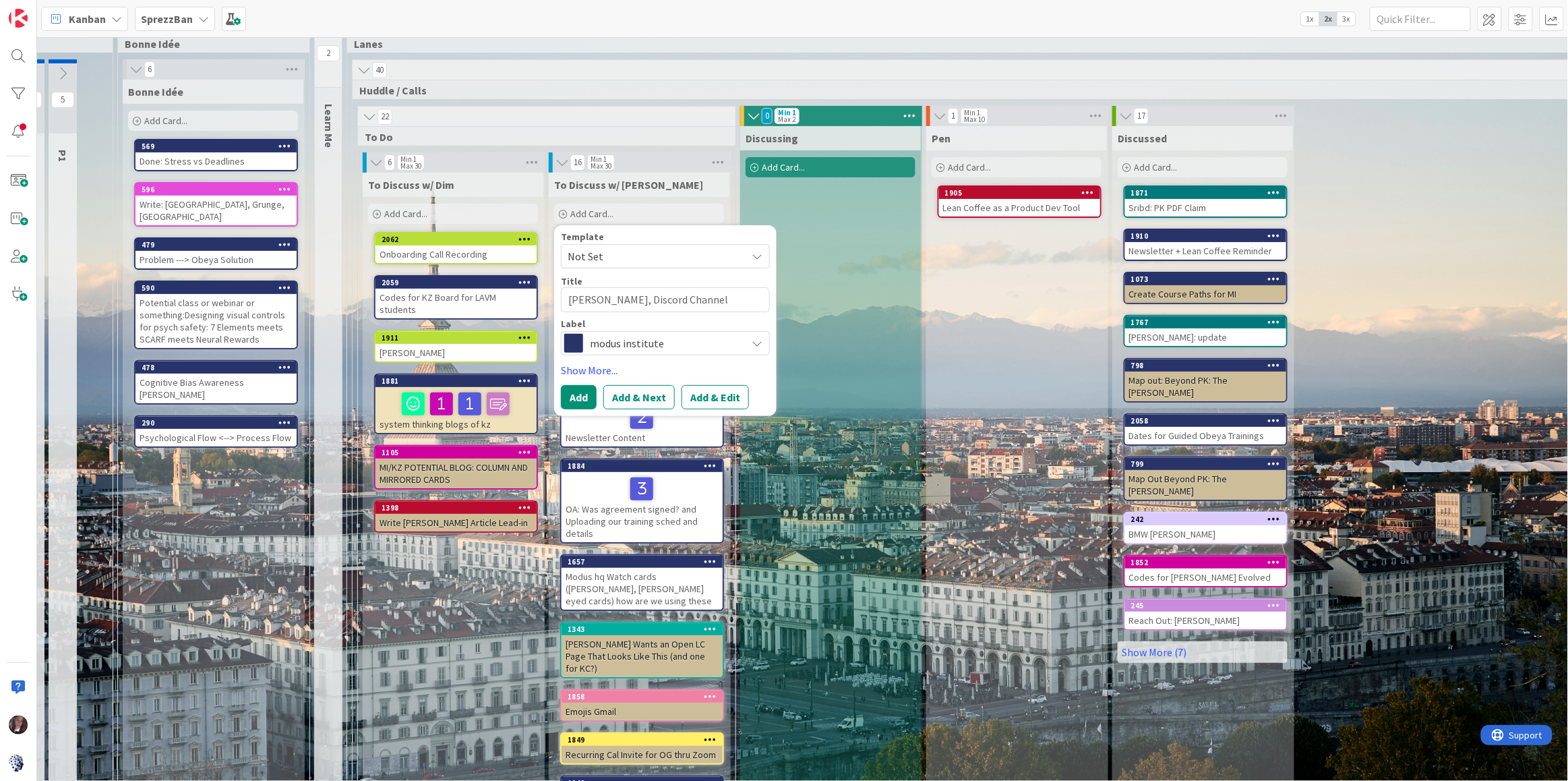
type textarea "Graham, Discord Channell"
type textarea "x"
type textarea "Graham, Discord Channell,"
type textarea "x"
type textarea "Graham, Discord Channell,"
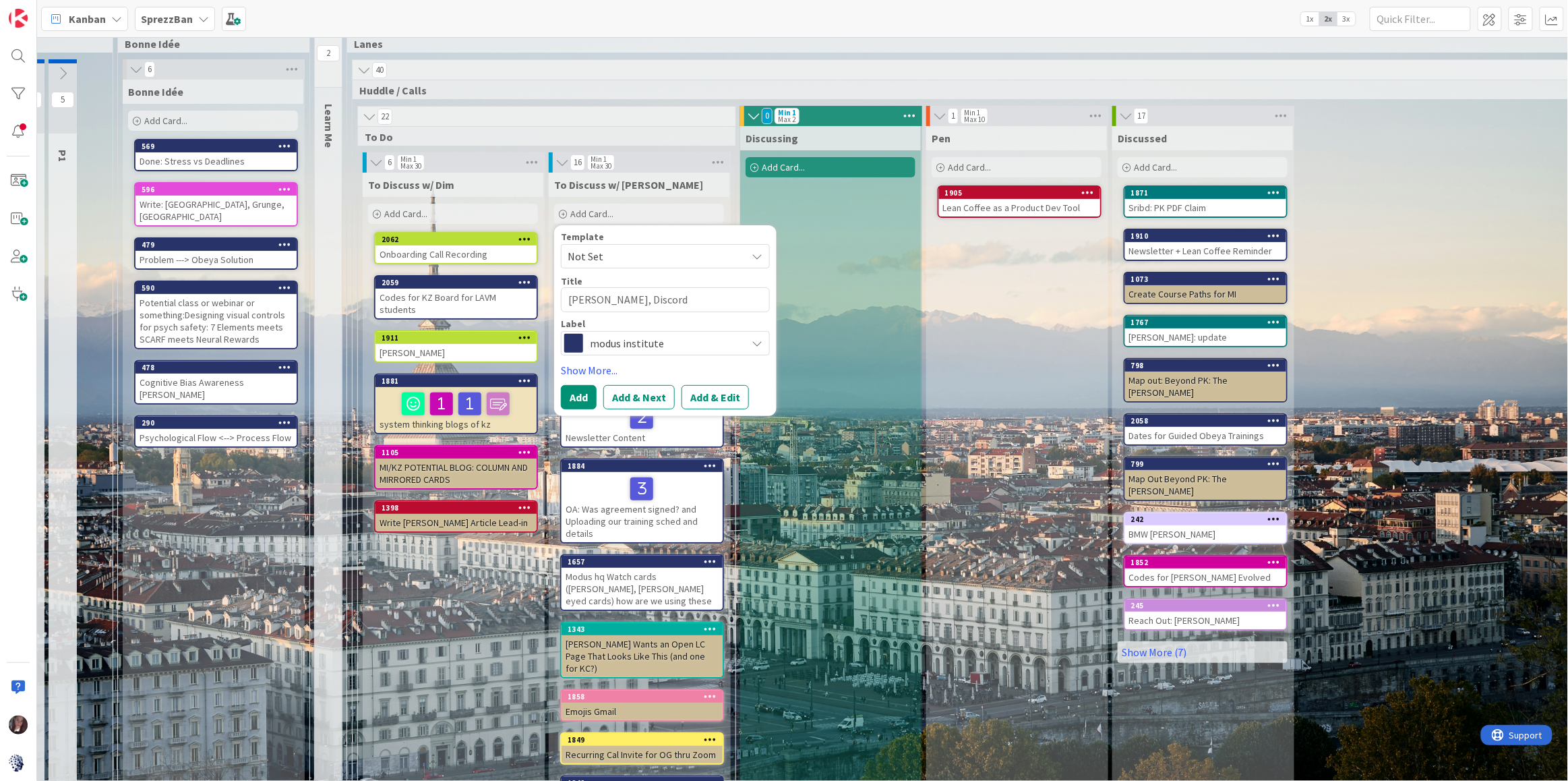
type textarea "x"
type textarea "Graham, Discord Channell,"
type textarea "x"
type textarea "Graham, Discord Channell"
type textarea "x"
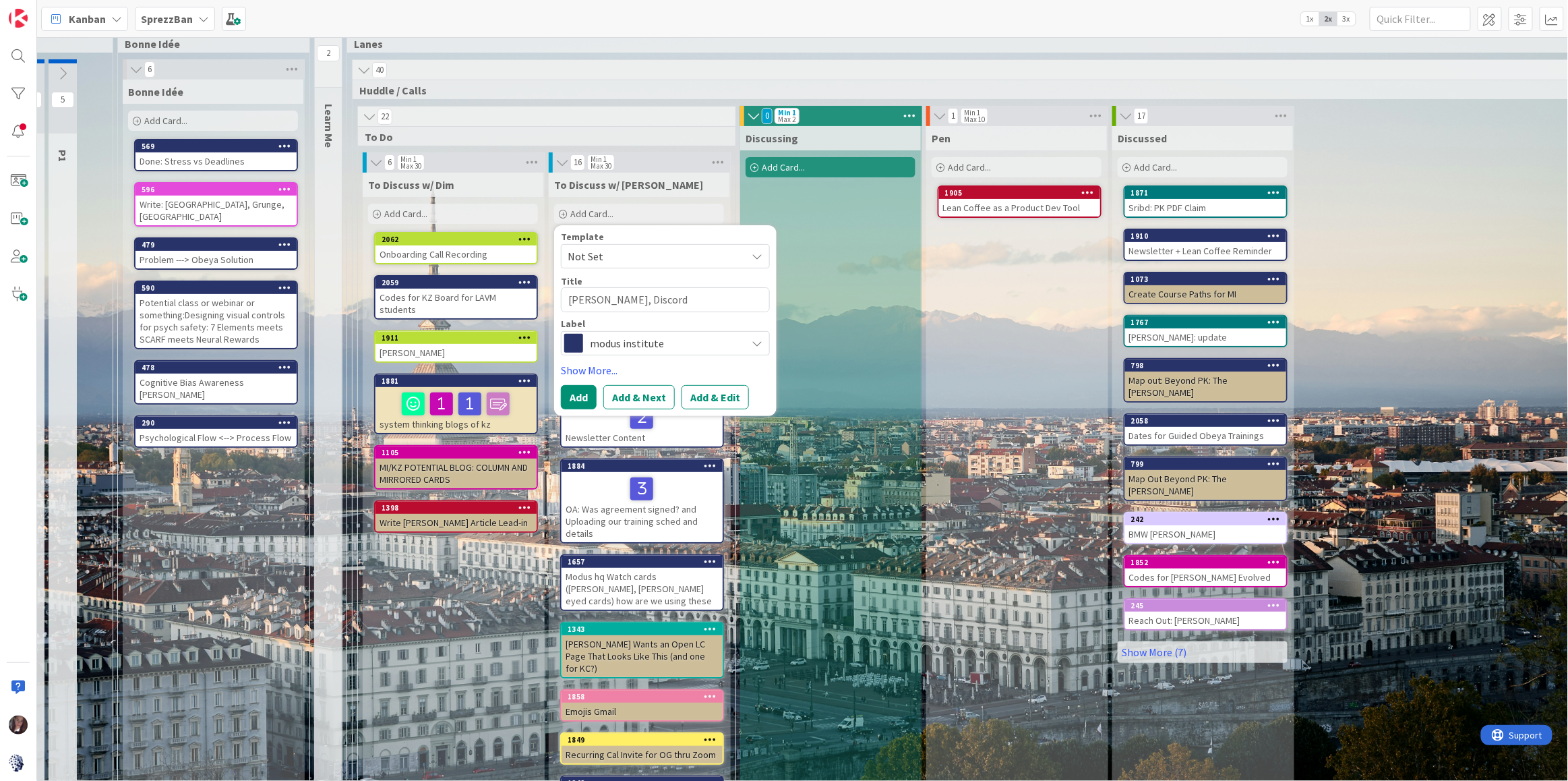
type textarea "Graham, Discord Channel"
type textarea "x"
type textarea "Graham, Discord Channel,"
type textarea "x"
type textarea "Graham, Discord Channel,"
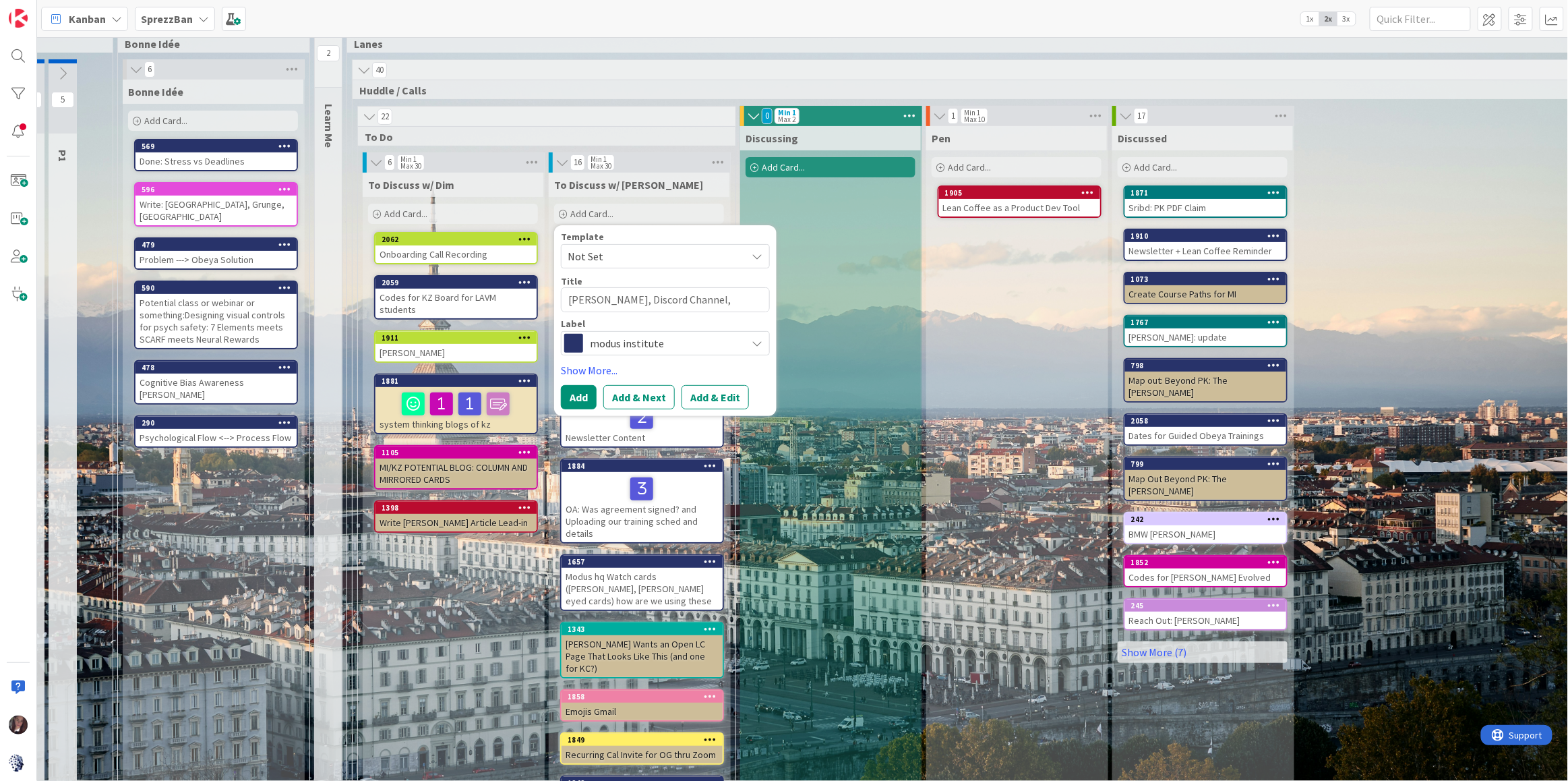
type textarea "x"
type textarea "Graham, Discord Channel, S"
type textarea "x"
type textarea "Graham, Discord Channel, Su"
type textarea "x"
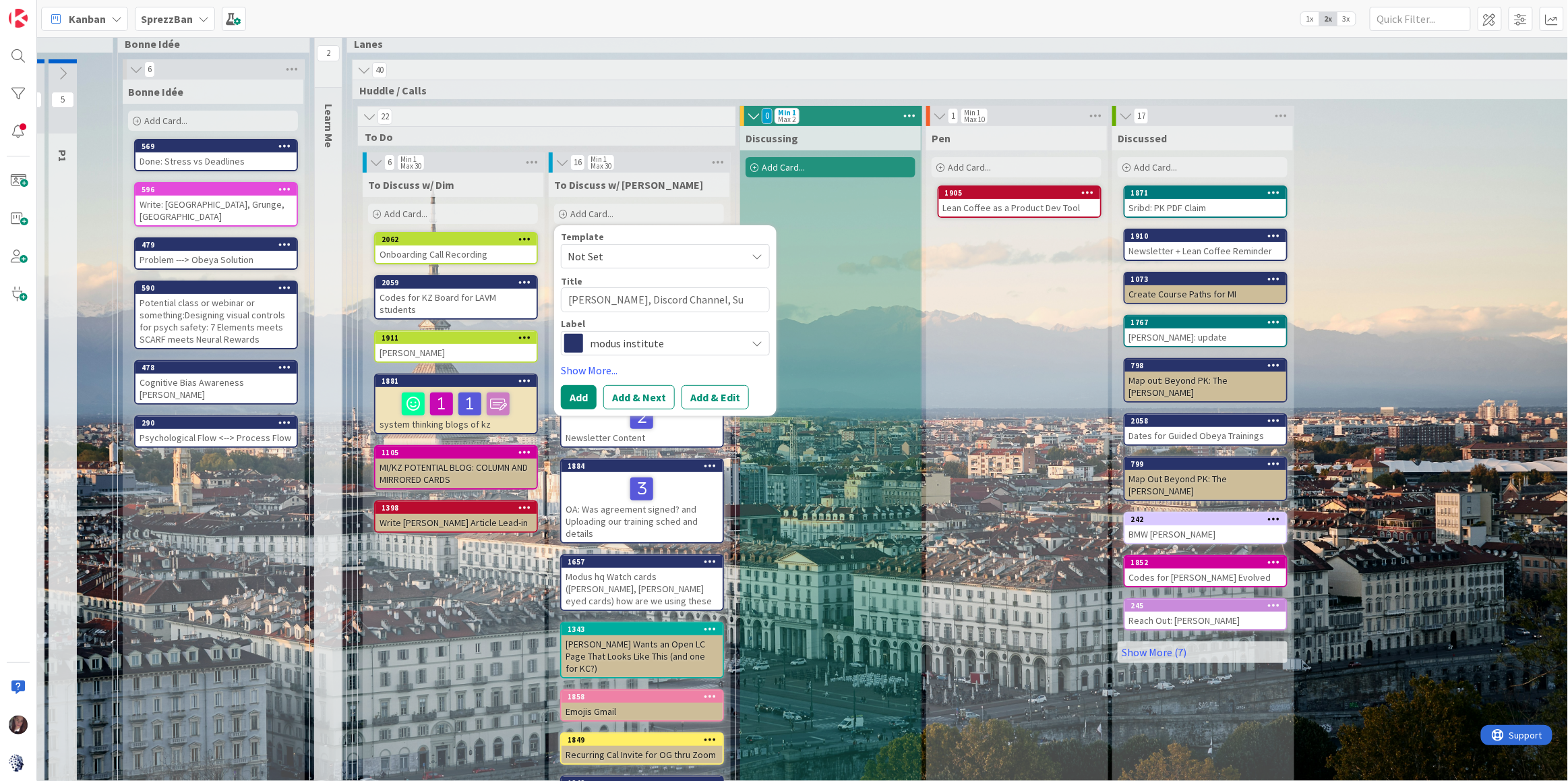
type textarea "Graham, Discord Channel, Sur"
type textarea "x"
type textarea "Graham, Discord Channel, Surb"
type textarea "x"
type textarea "Graham, Discord Channel, Surbe"
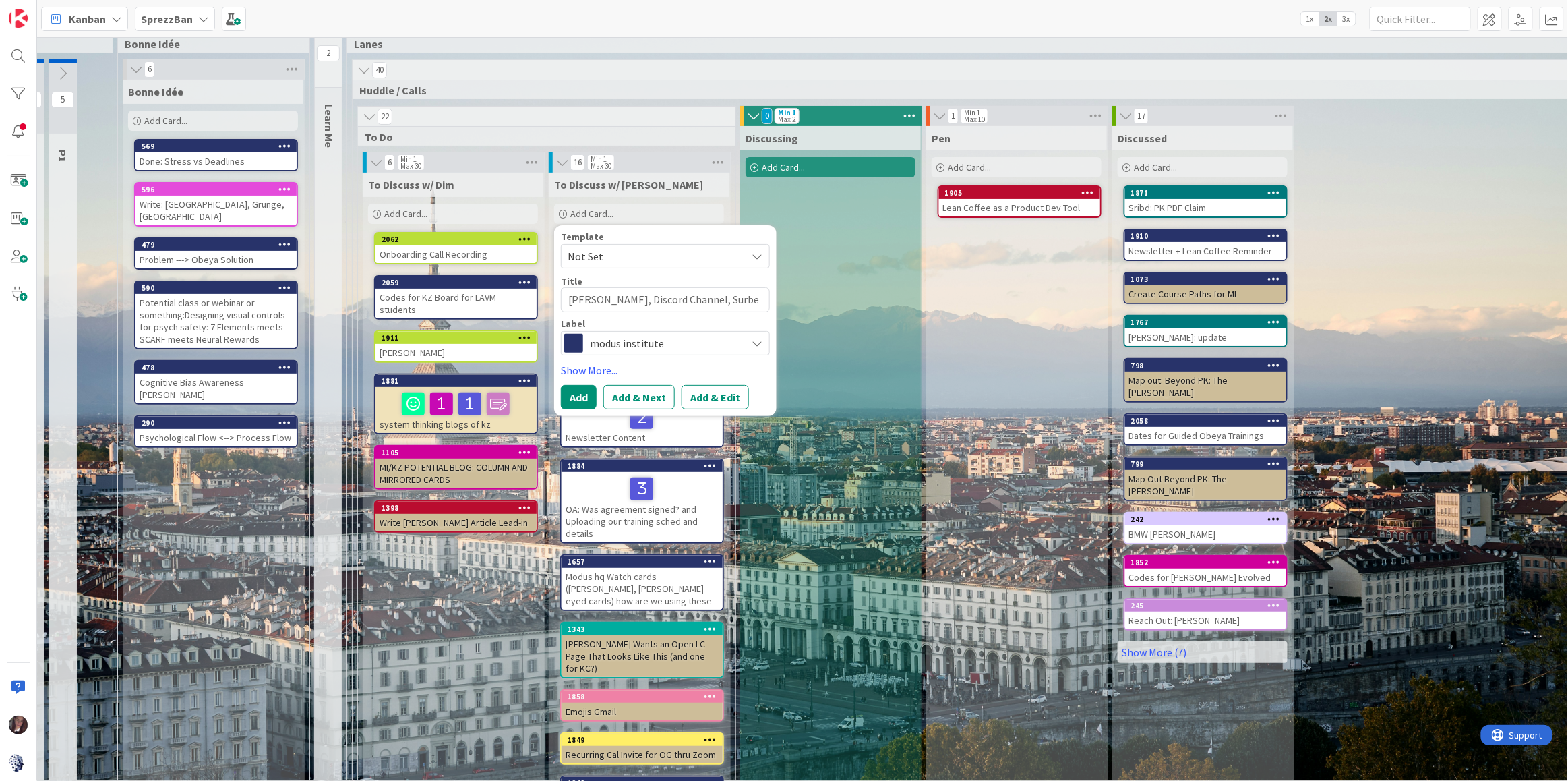
type textarea "x"
type textarea "Graham, Discord Channel, Surbey"
type textarea "x"
type textarea "Graham, Discord Channel, Surbe"
type textarea "x"
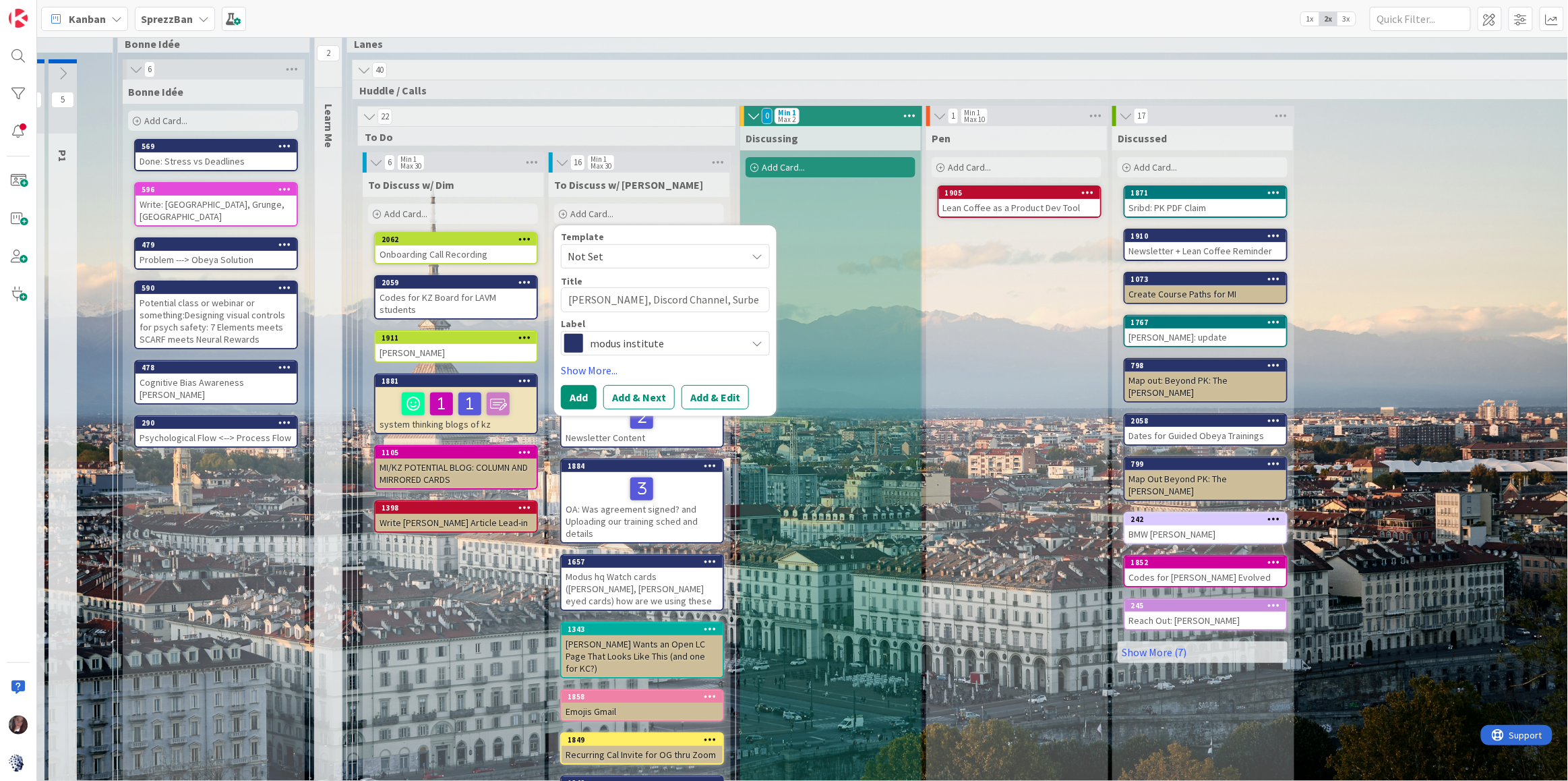
type textarea "Graham, Discord Channel, Surb"
type textarea "x"
type textarea "Graham, Discord Channel, Sur"
type textarea "x"
type textarea "Graham, Discord Channel, Surv"
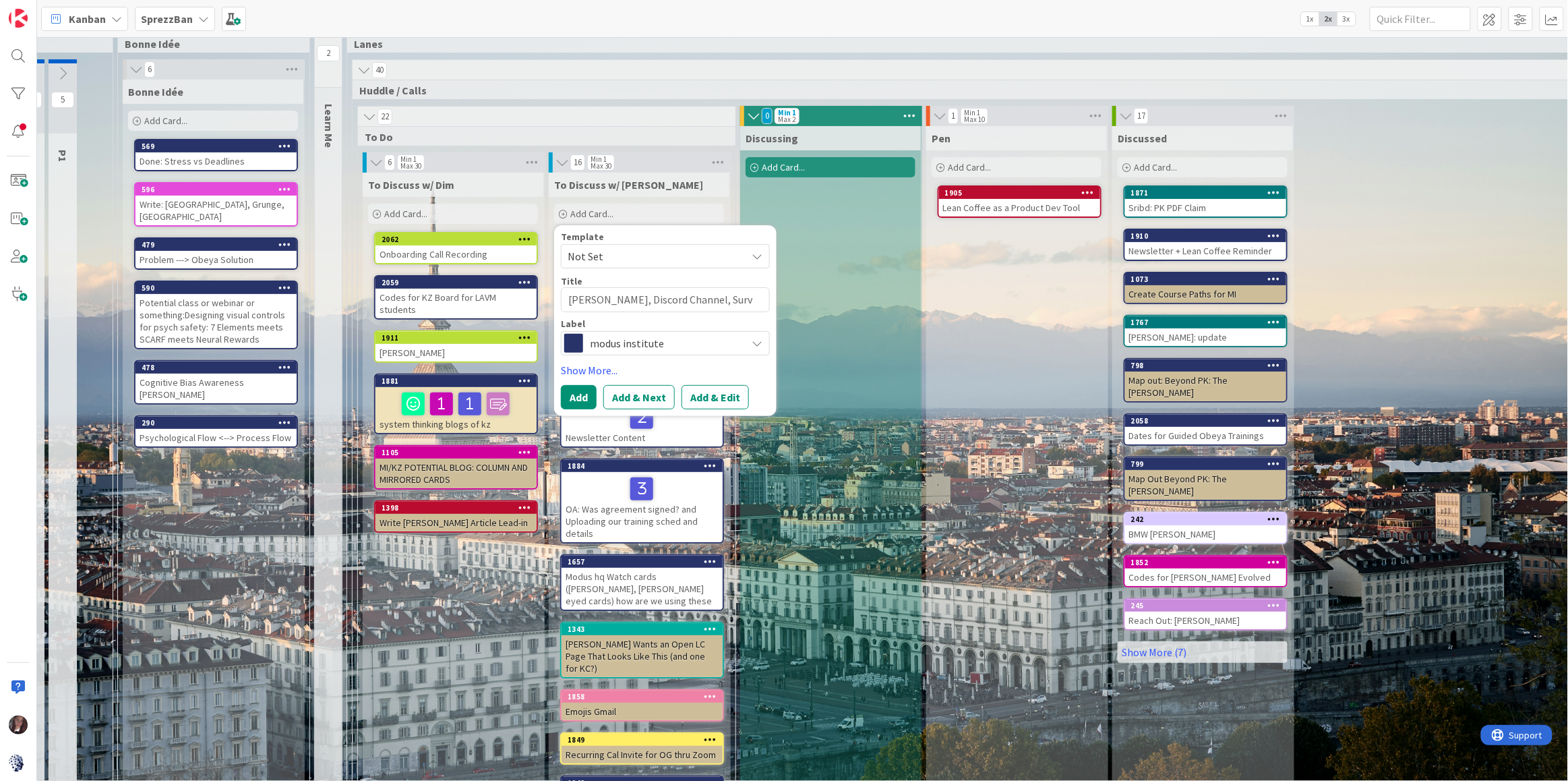
type textarea "x"
type textarea "Graham, Discord Channel, Surve"
type textarea "x"
type textarea "Graham, Discord Channel, Surver"
type textarea "x"
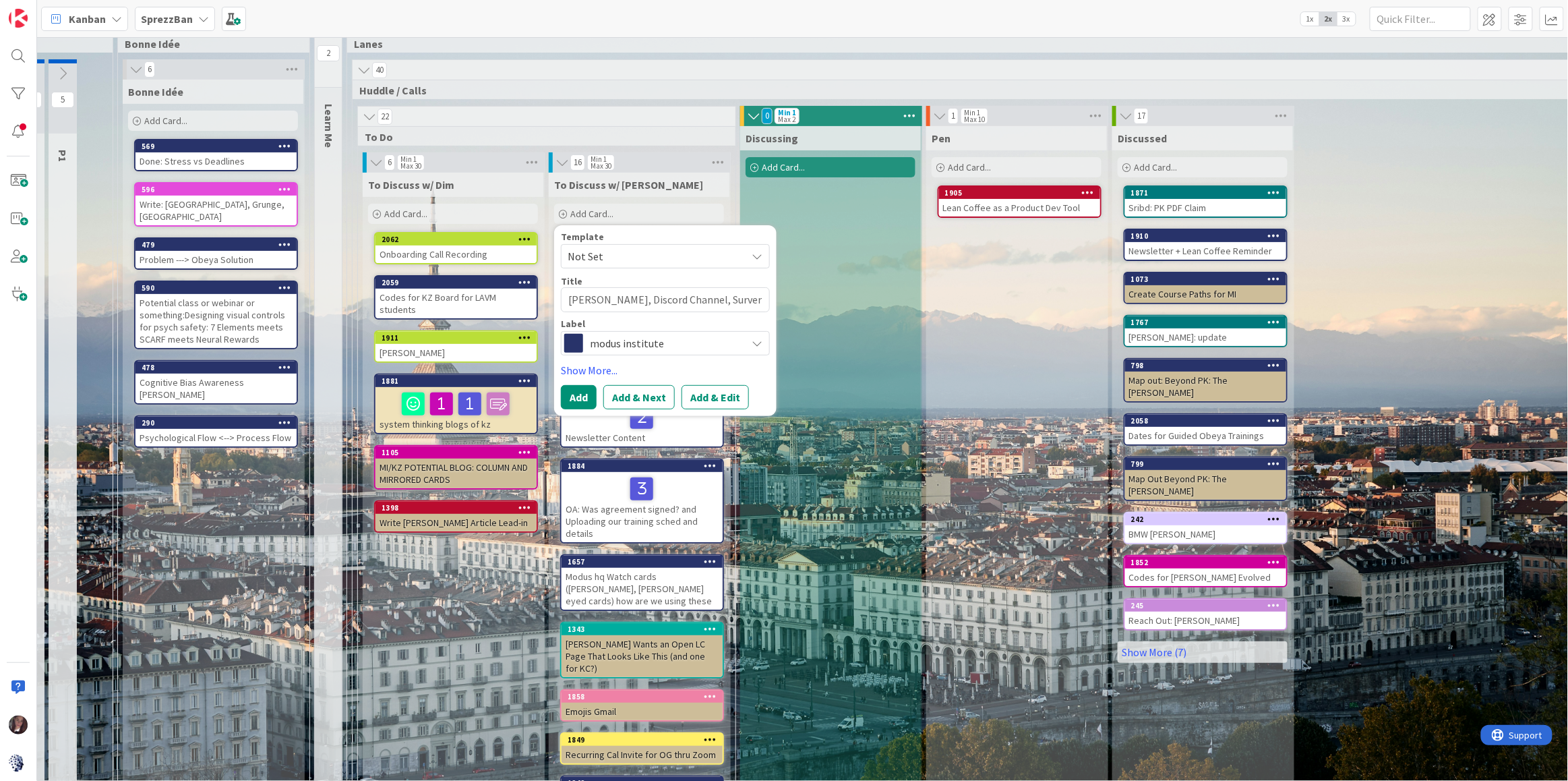
type textarea "Graham, Discord Channel, Survery"
type textarea "x"
type textarea "Graham, Discord Channel, Surver"
type textarea "x"
type textarea "Graham, Discord Channel, Surve"
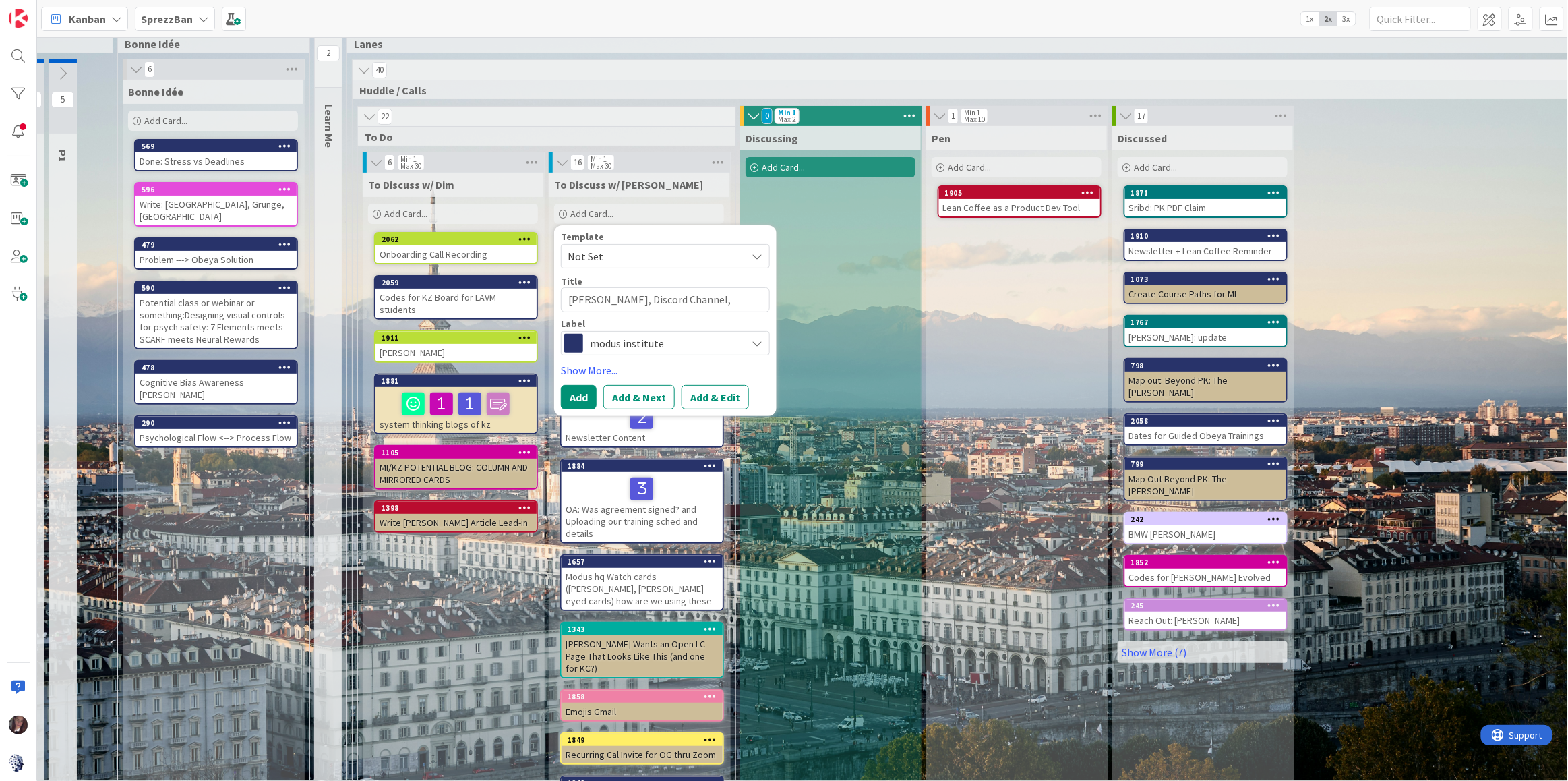
type textarea "x"
type textarea "Graham, Discord Channel, Surv"
type textarea "x"
type textarea "Graham, Discord Channel, Surve"
type textarea "x"
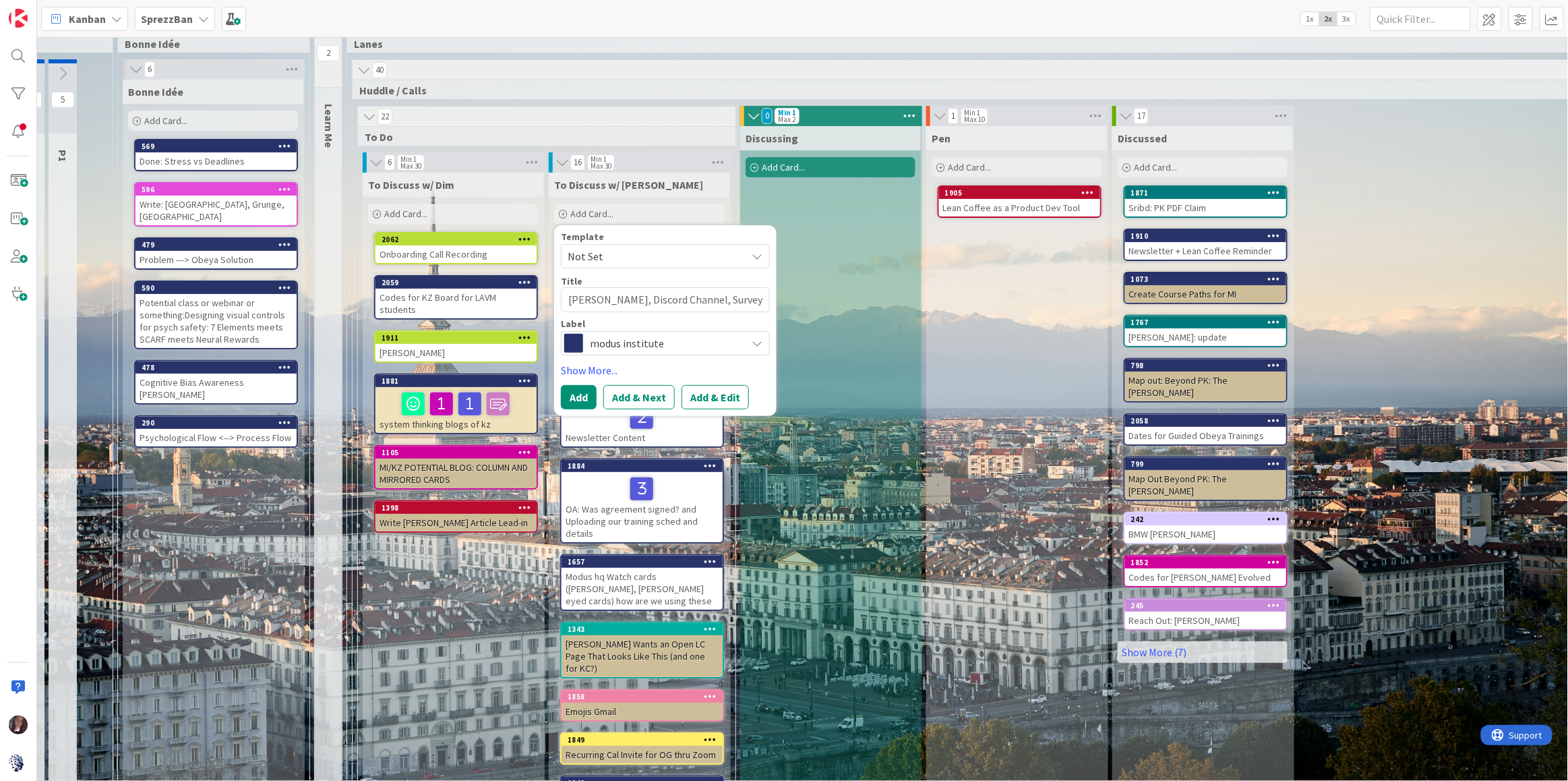
type textarea "[PERSON_NAME], Discord Channel, Survey"
click at [574, 397] on button "Add" at bounding box center [578, 397] width 35 height 24
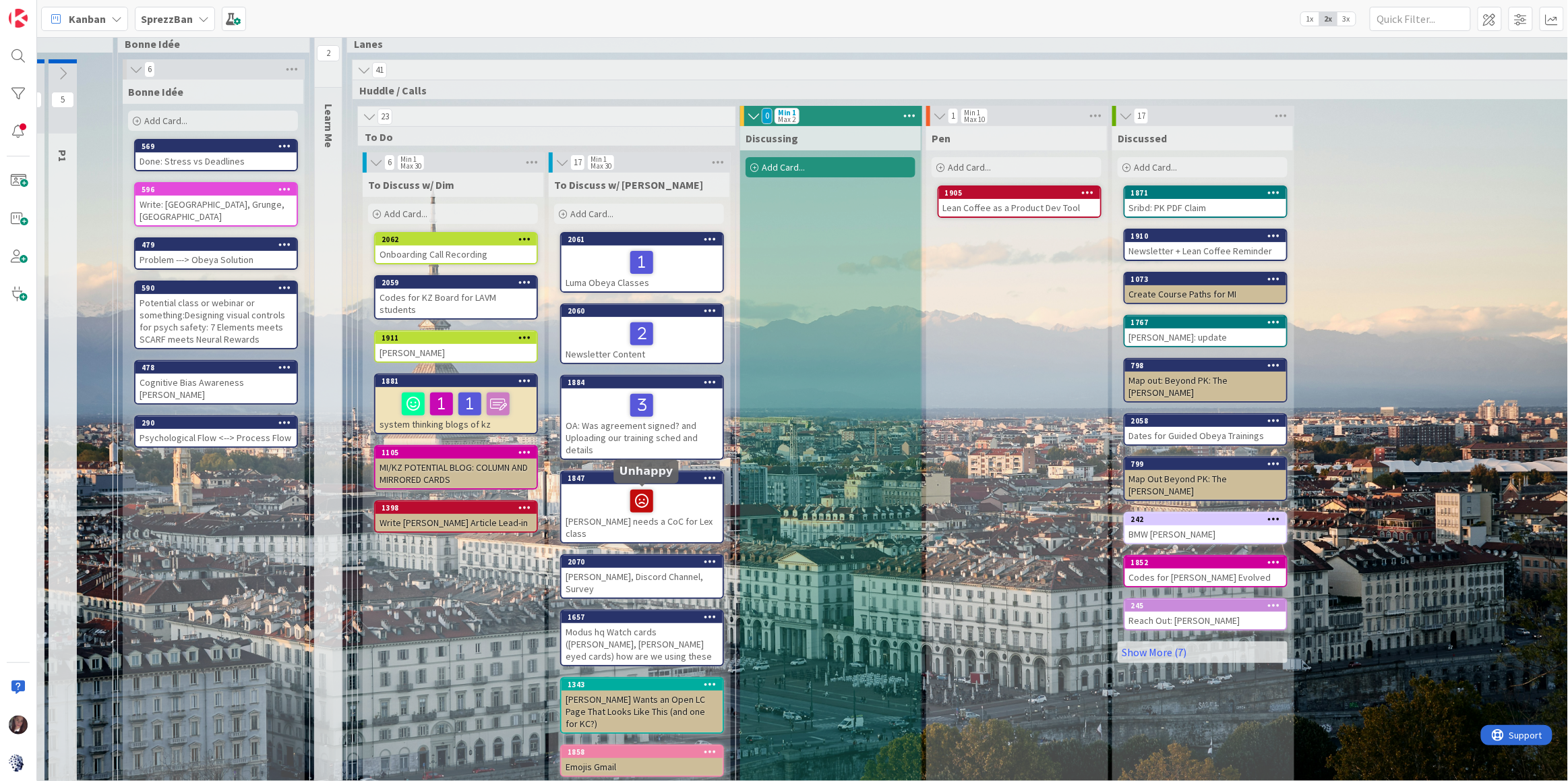
click at [0, 0] on icon at bounding box center [0, 0] width 0 height 0
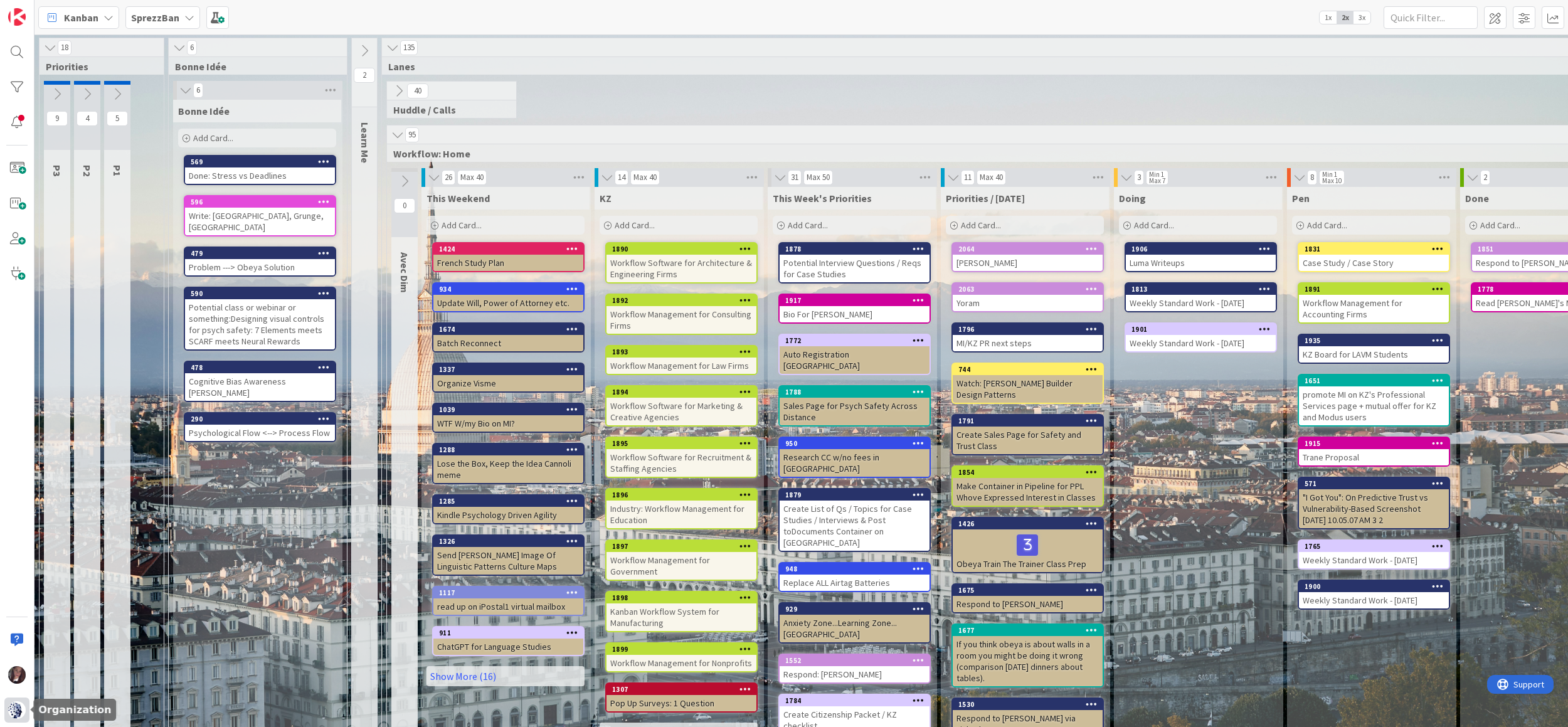
click at [9, 712] on img at bounding box center [16, 709] width 17 height 17
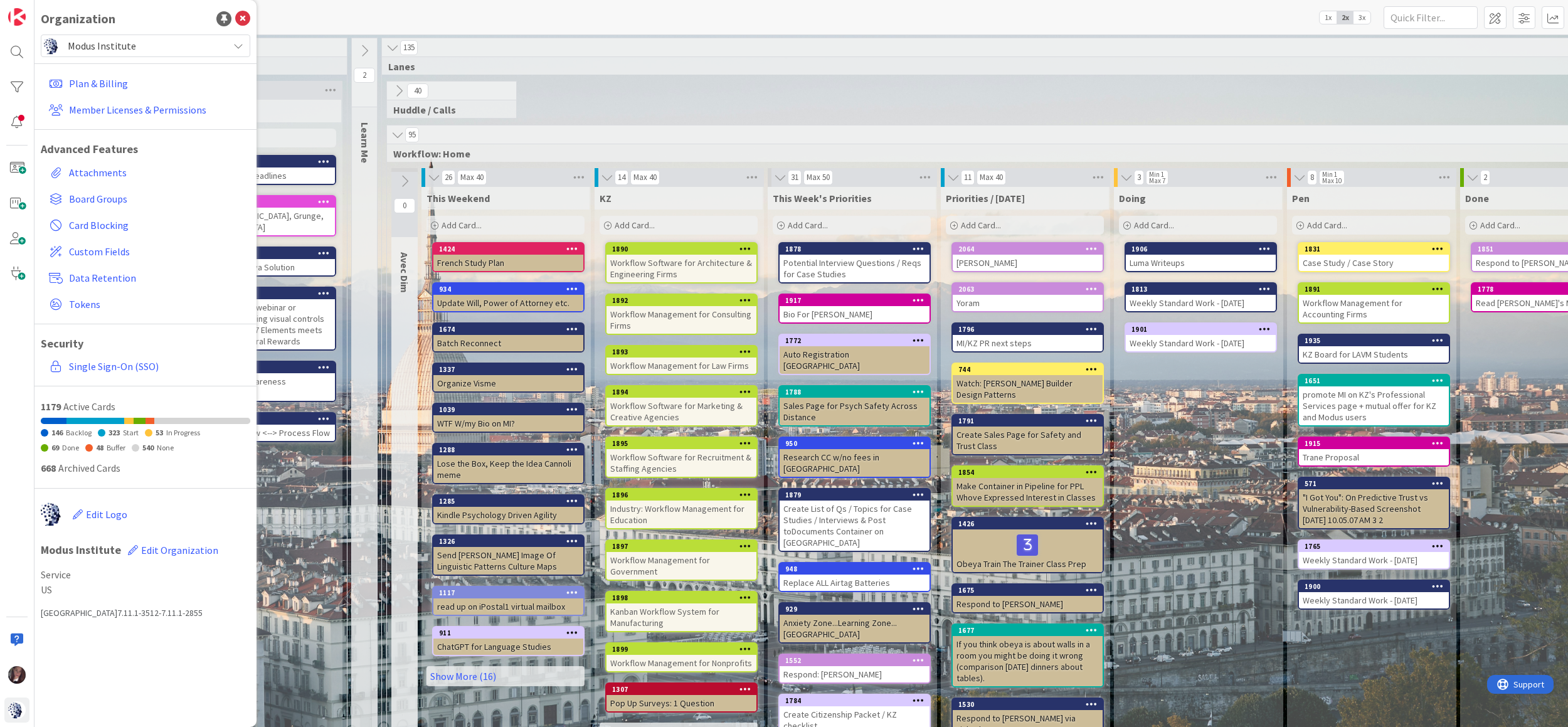
click at [110, 46] on span "Modus Institute" at bounding box center [145, 46] width 154 height 17
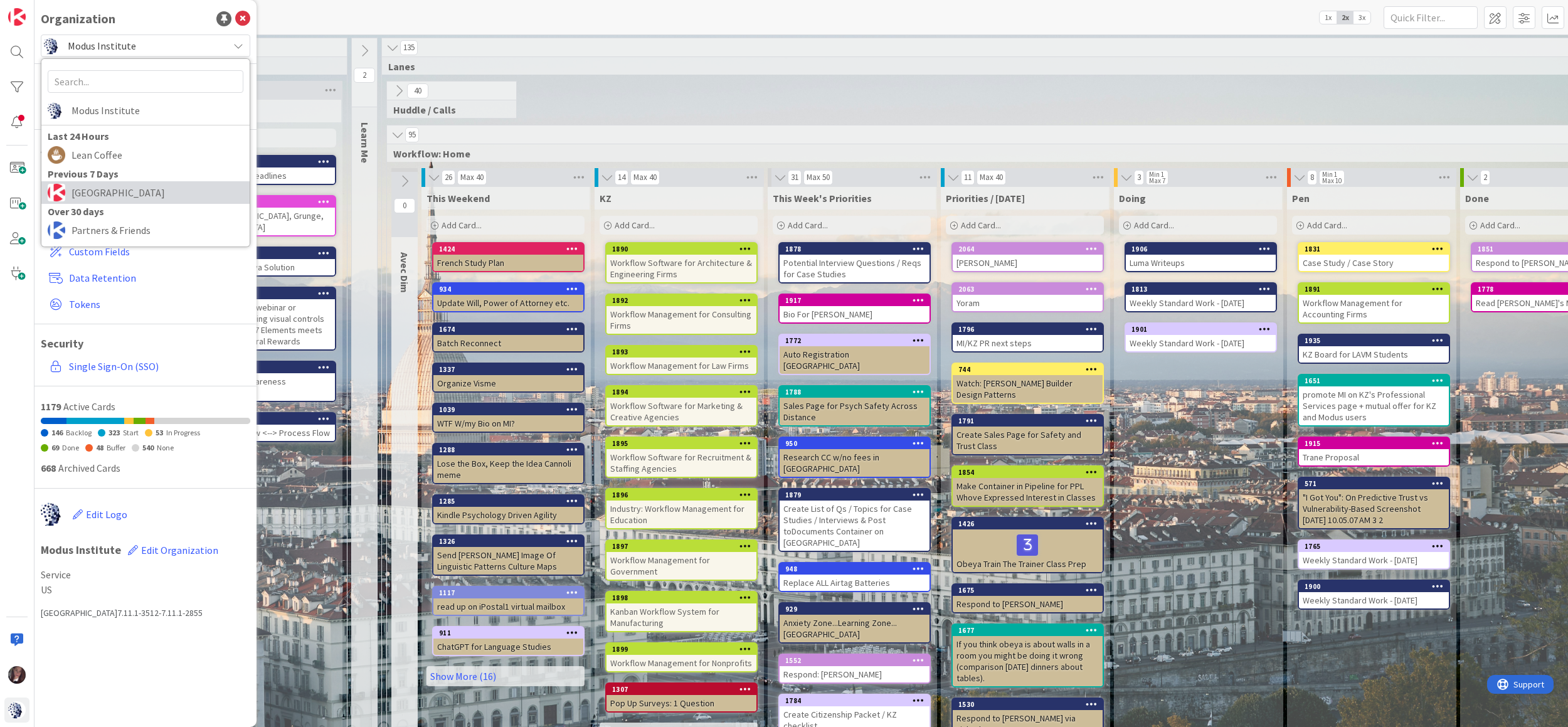
click at [93, 191] on span "[GEOGRAPHIC_DATA]" at bounding box center [158, 192] width 172 height 19
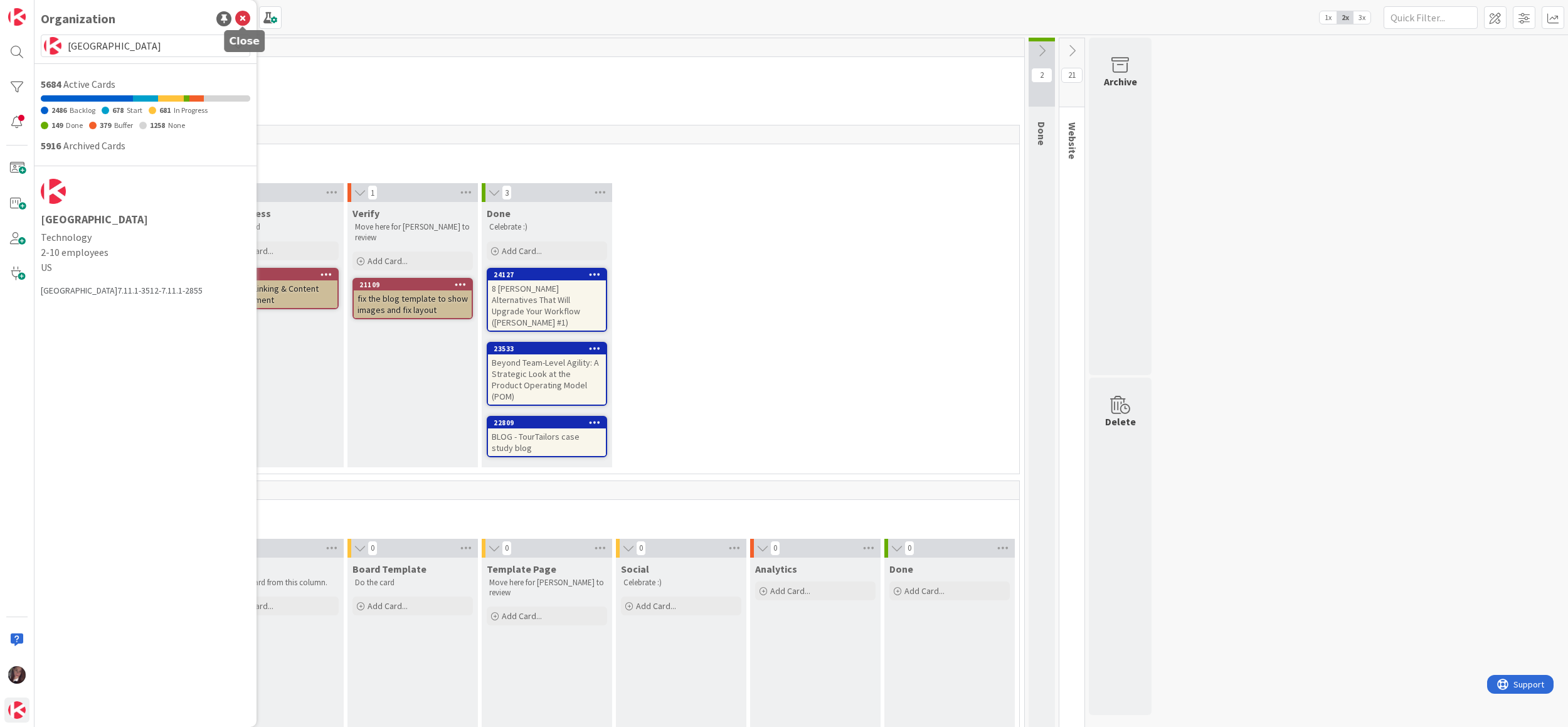
click at [244, 21] on icon at bounding box center [243, 19] width 15 height 15
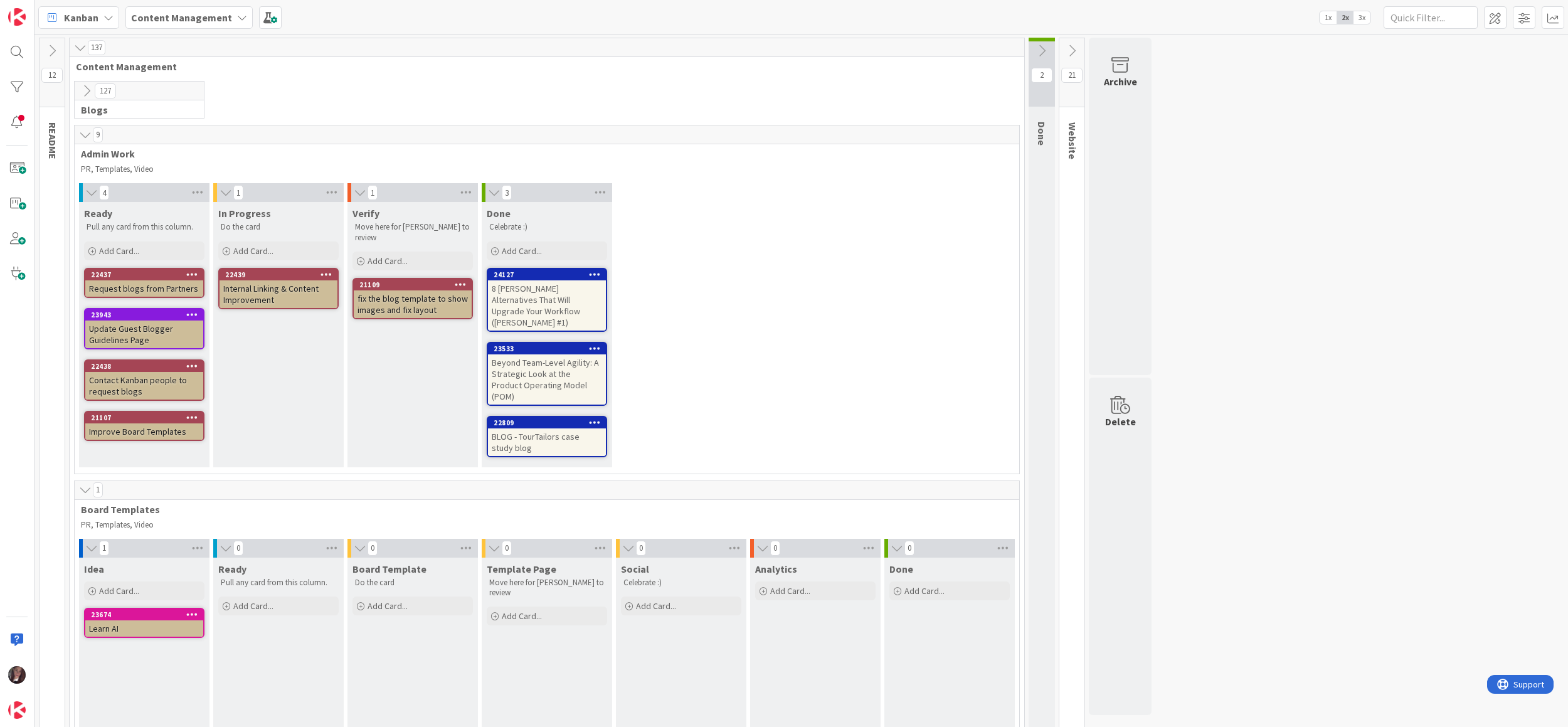
click at [191, 19] on b "Content Management" at bounding box center [181, 17] width 101 height 13
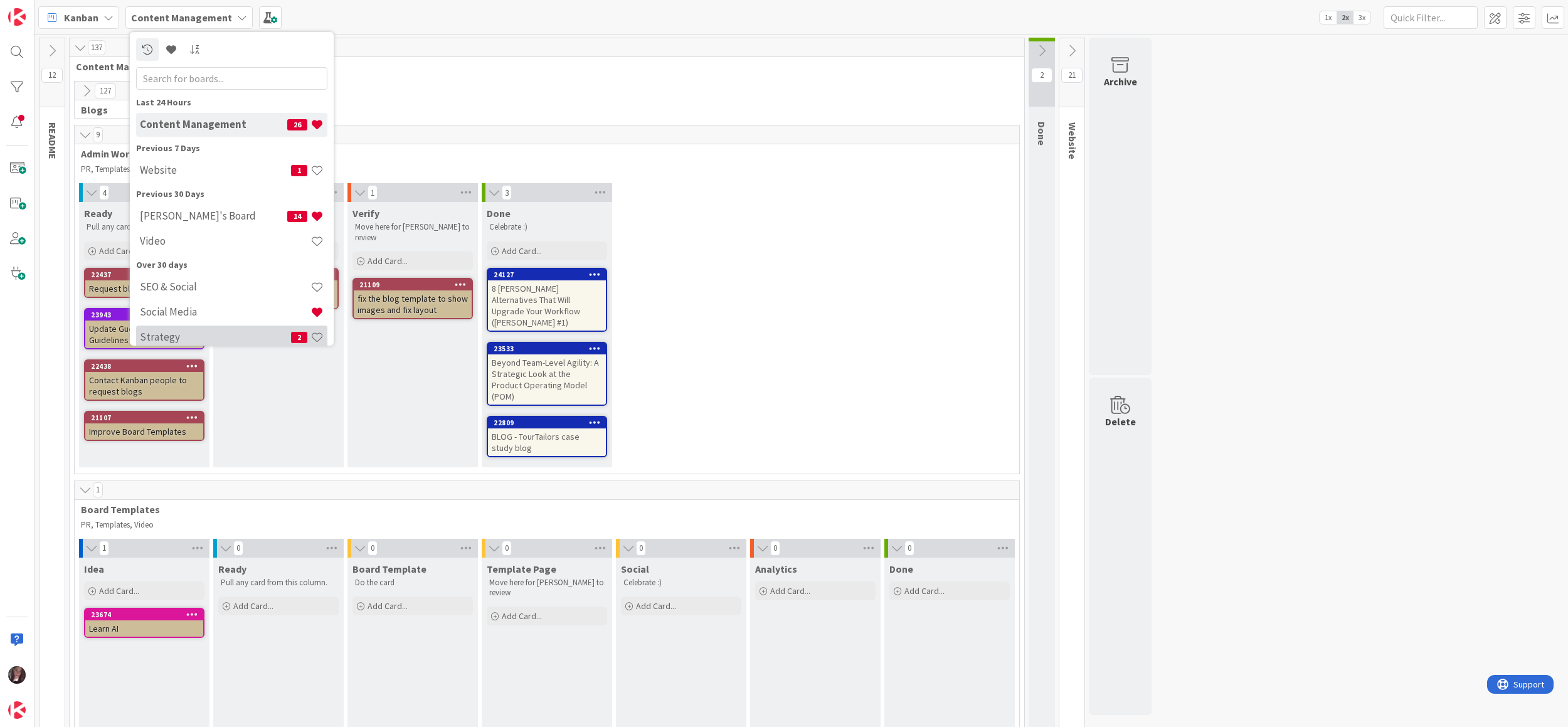
click at [158, 336] on h4 "Strategy" at bounding box center [215, 336] width 151 height 13
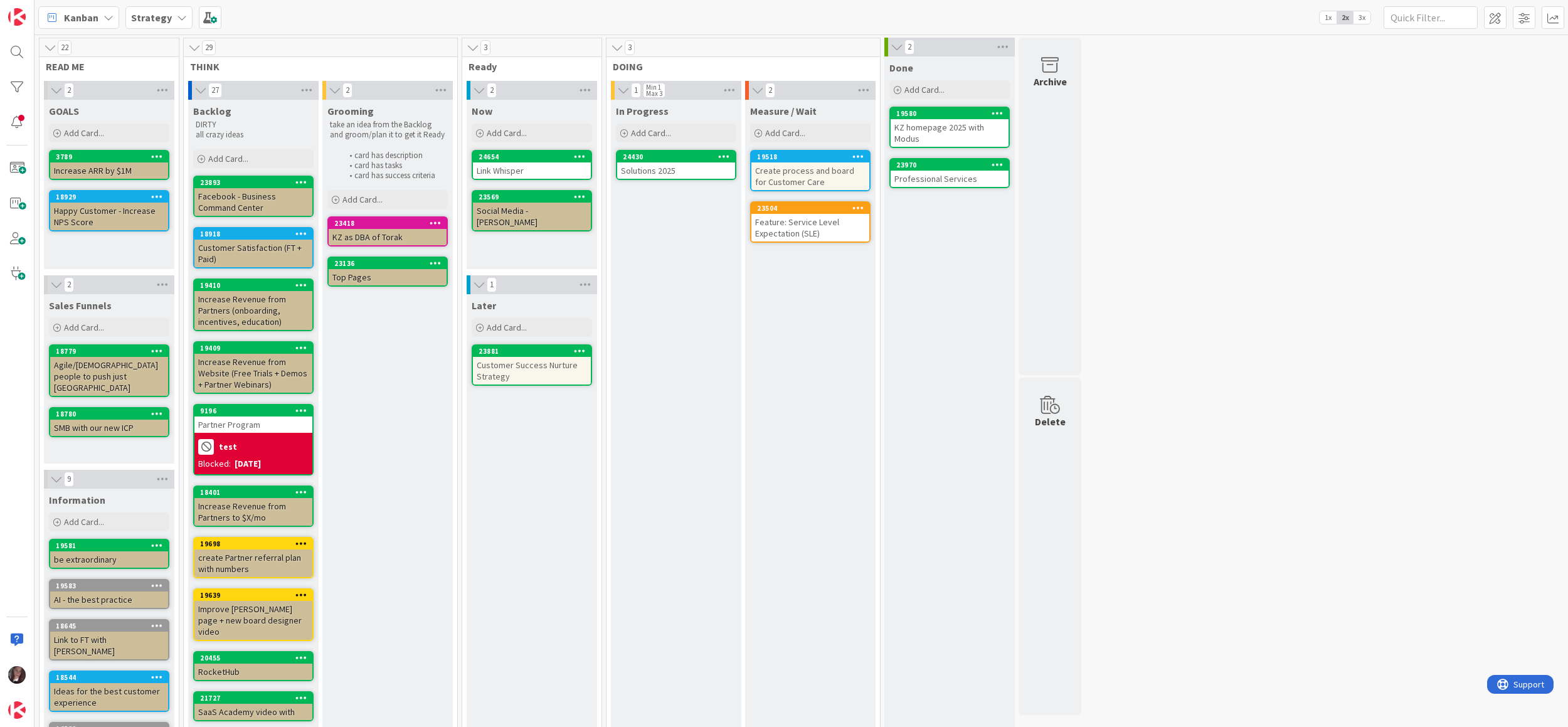
click at [1362, 18] on span "3x" at bounding box center [1362, 17] width 17 height 13
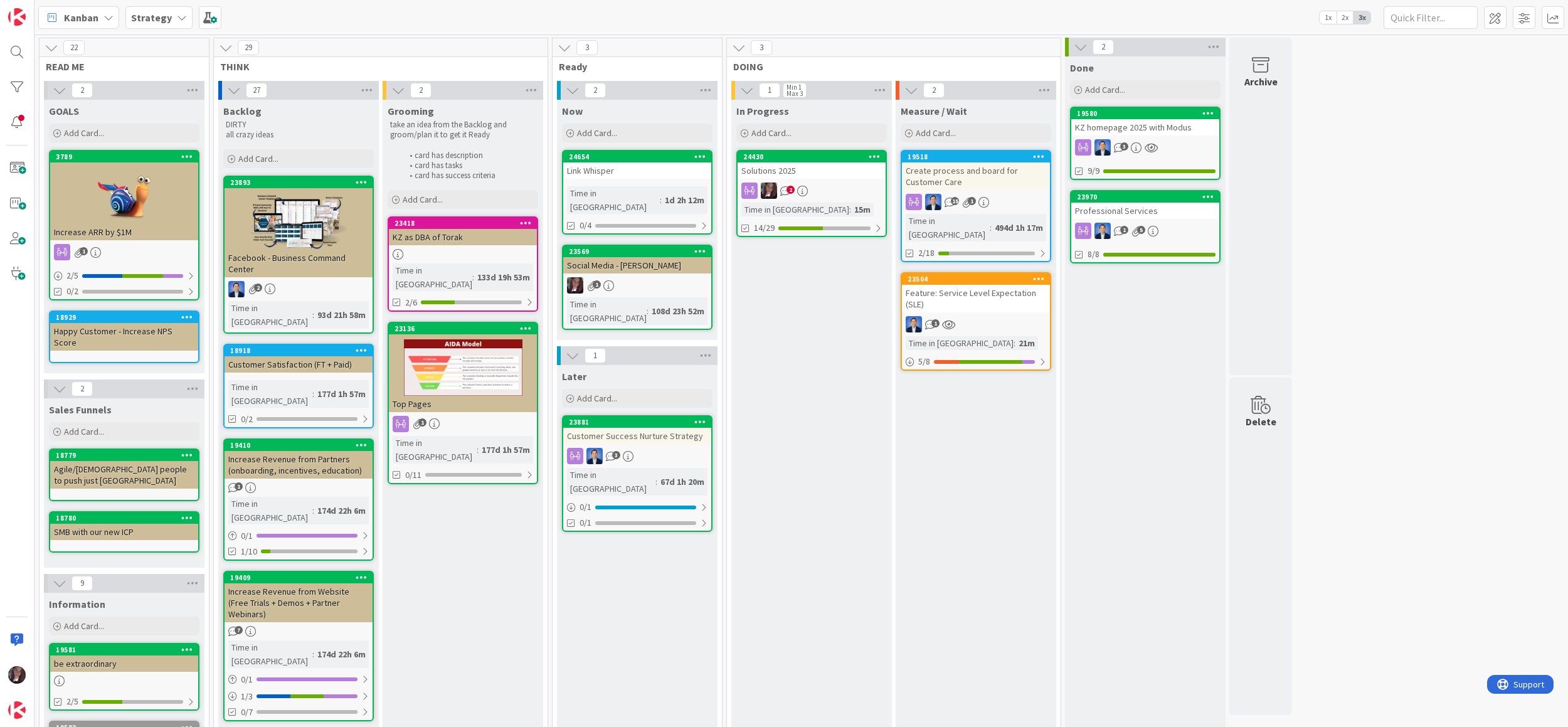
click at [795, 166] on div "Solutions 2025" at bounding box center [812, 170] width 148 height 16
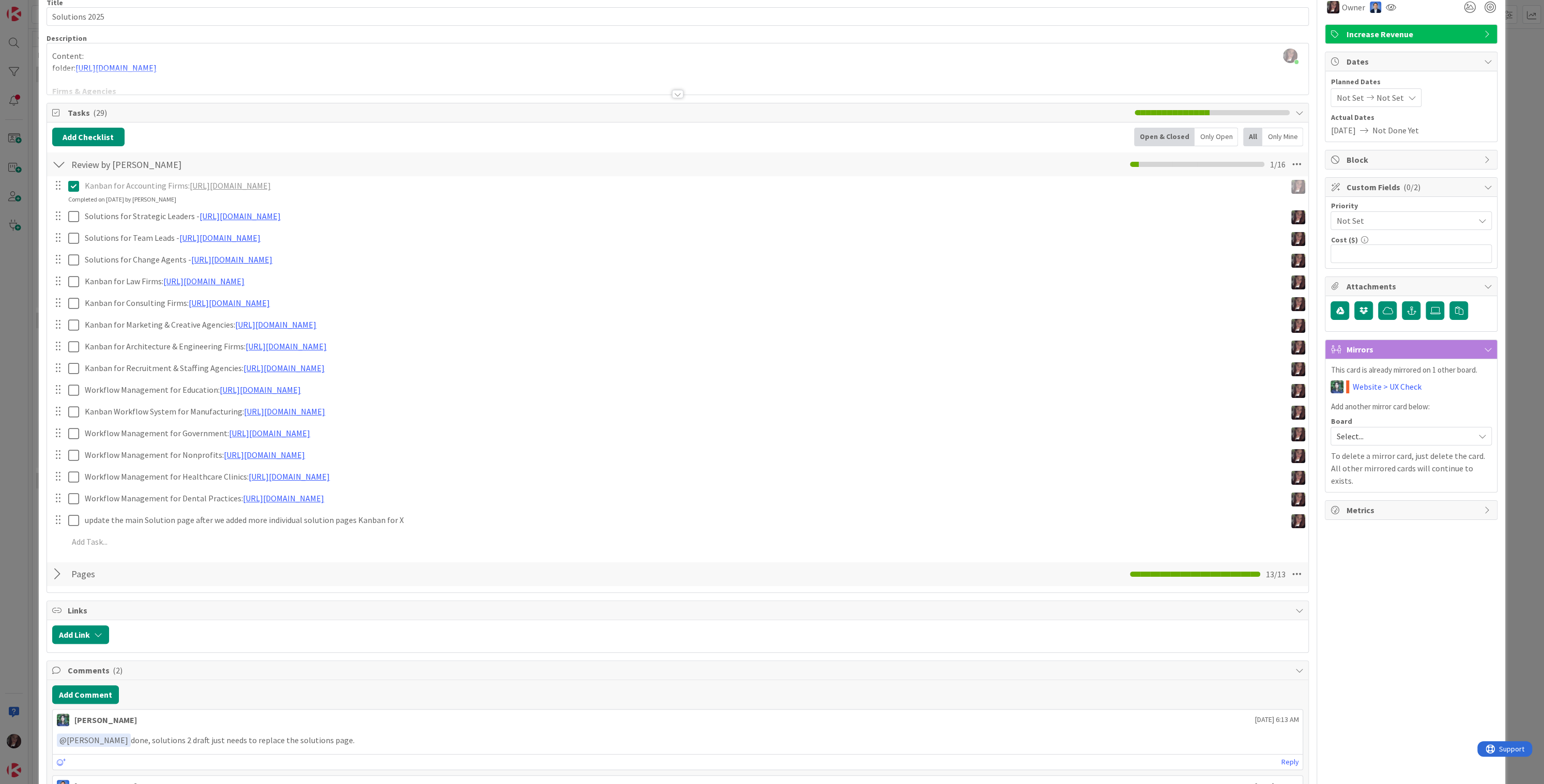
scroll to position [60, 0]
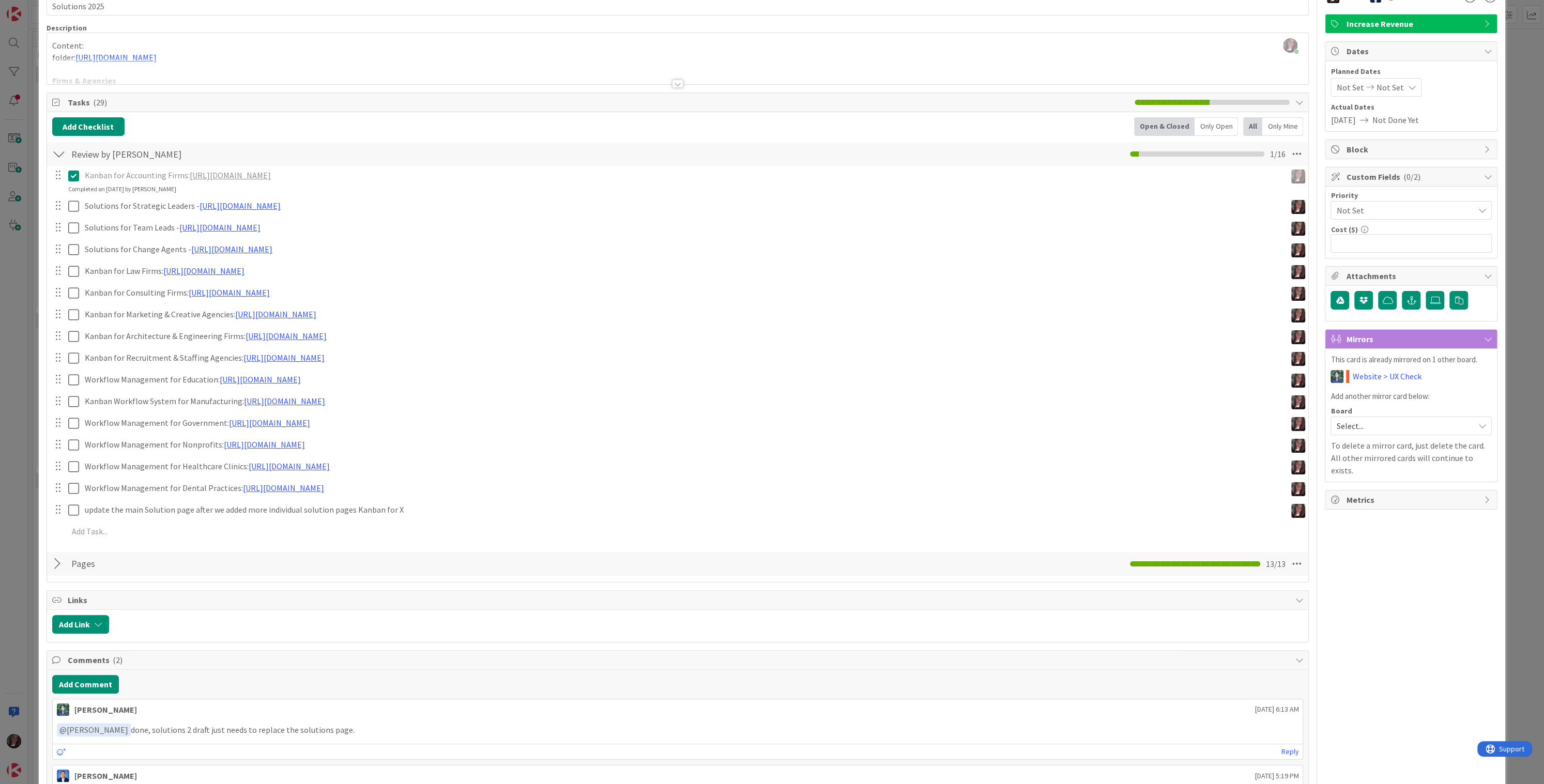
click at [59, 564] on div at bounding box center [59, 564] width 14 height 18
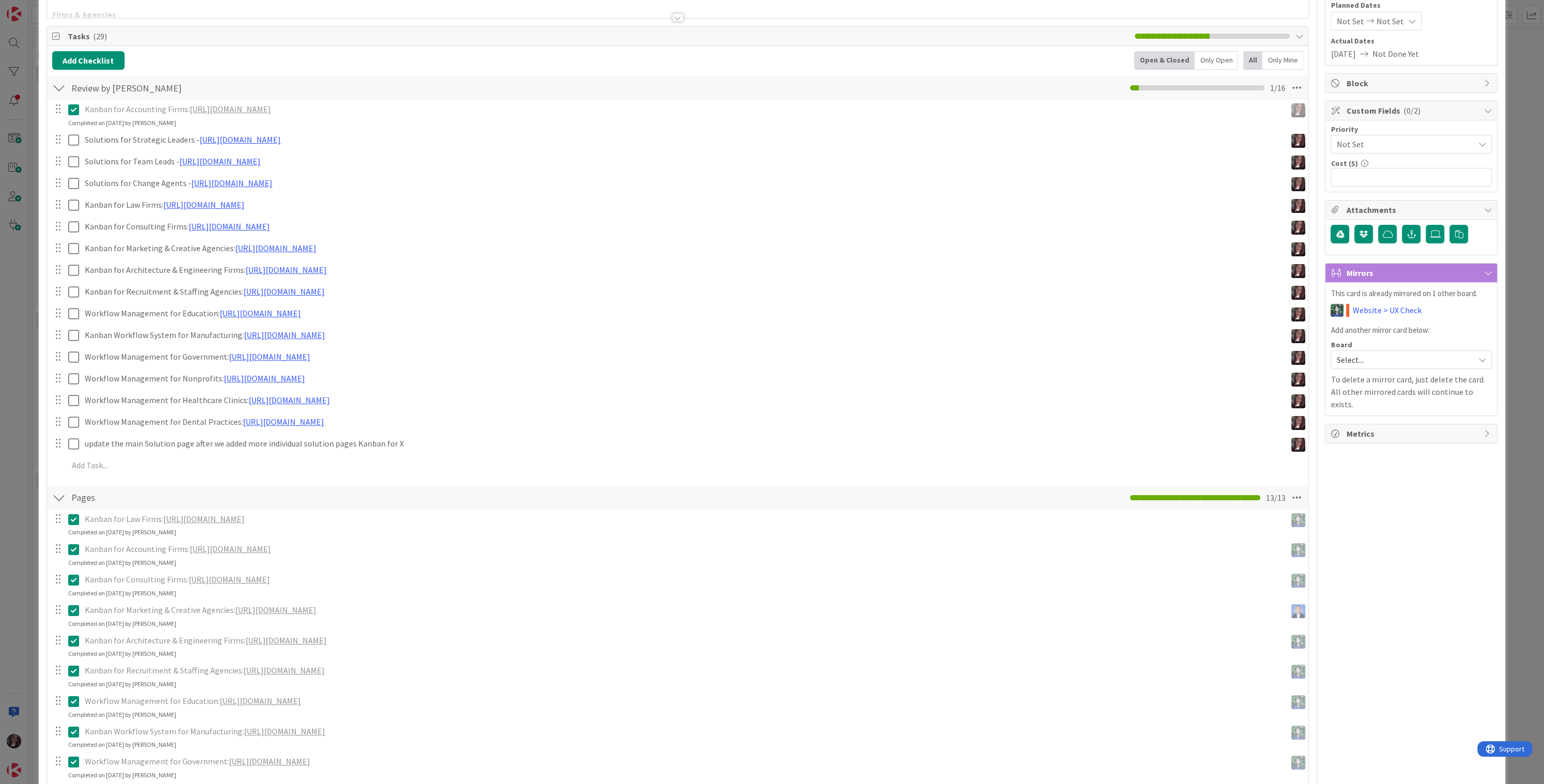
scroll to position [124, 0]
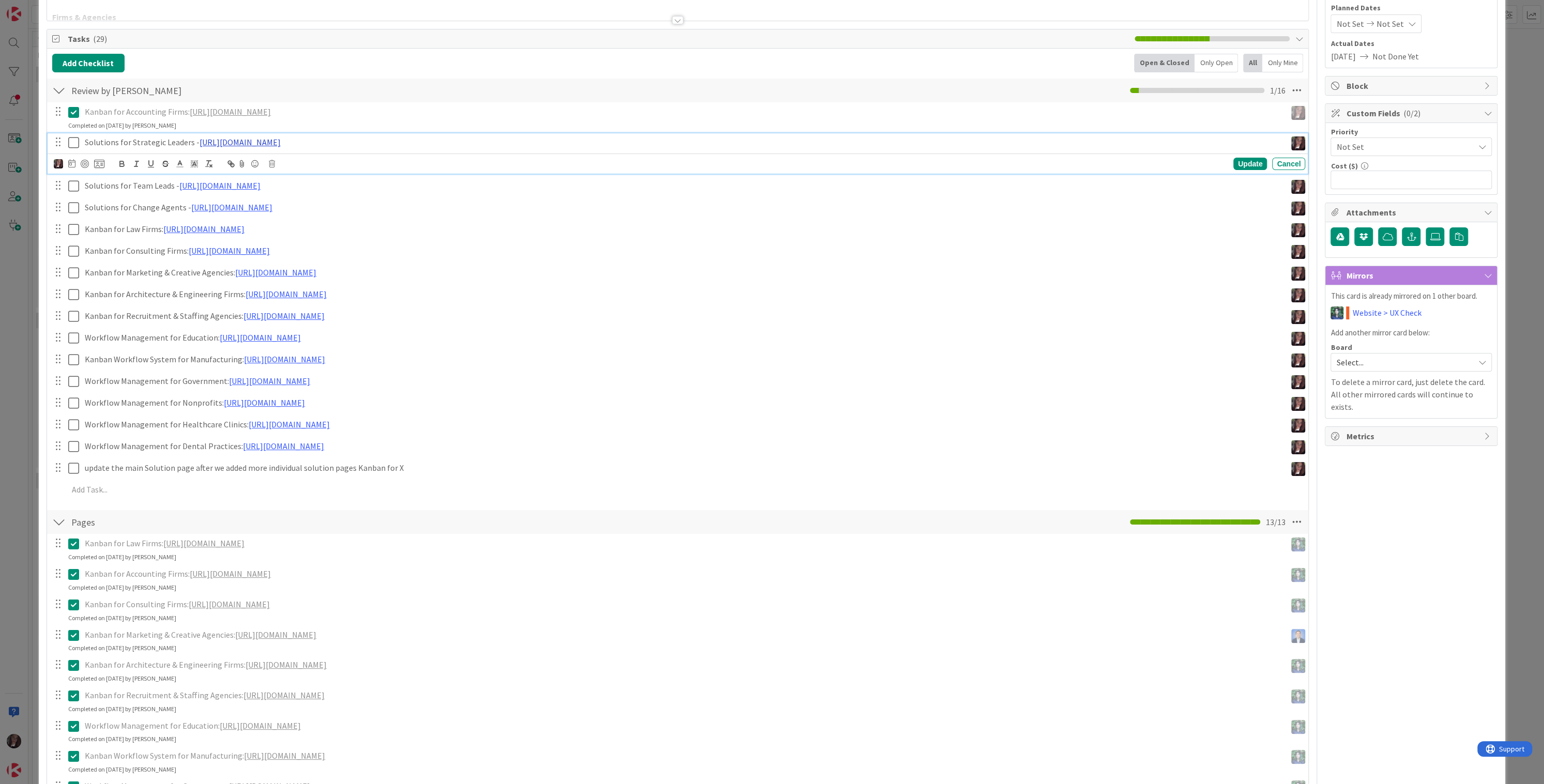
click at [281, 143] on link "https://docs.google.com/document/d/1yplB3v280VGRcJawqFVedkoaDJXHBIXel3rljxbPtZU…" at bounding box center [240, 142] width 81 height 10
click at [392, 160] on link "https://docs.google.com/document/d/1yplB3v280VGRcJawqFVedkoaDJXHBIXel3rljxbPtZU…" at bounding box center [394, 163] width 71 height 14
